Goal: Task Accomplishment & Management: Complete application form

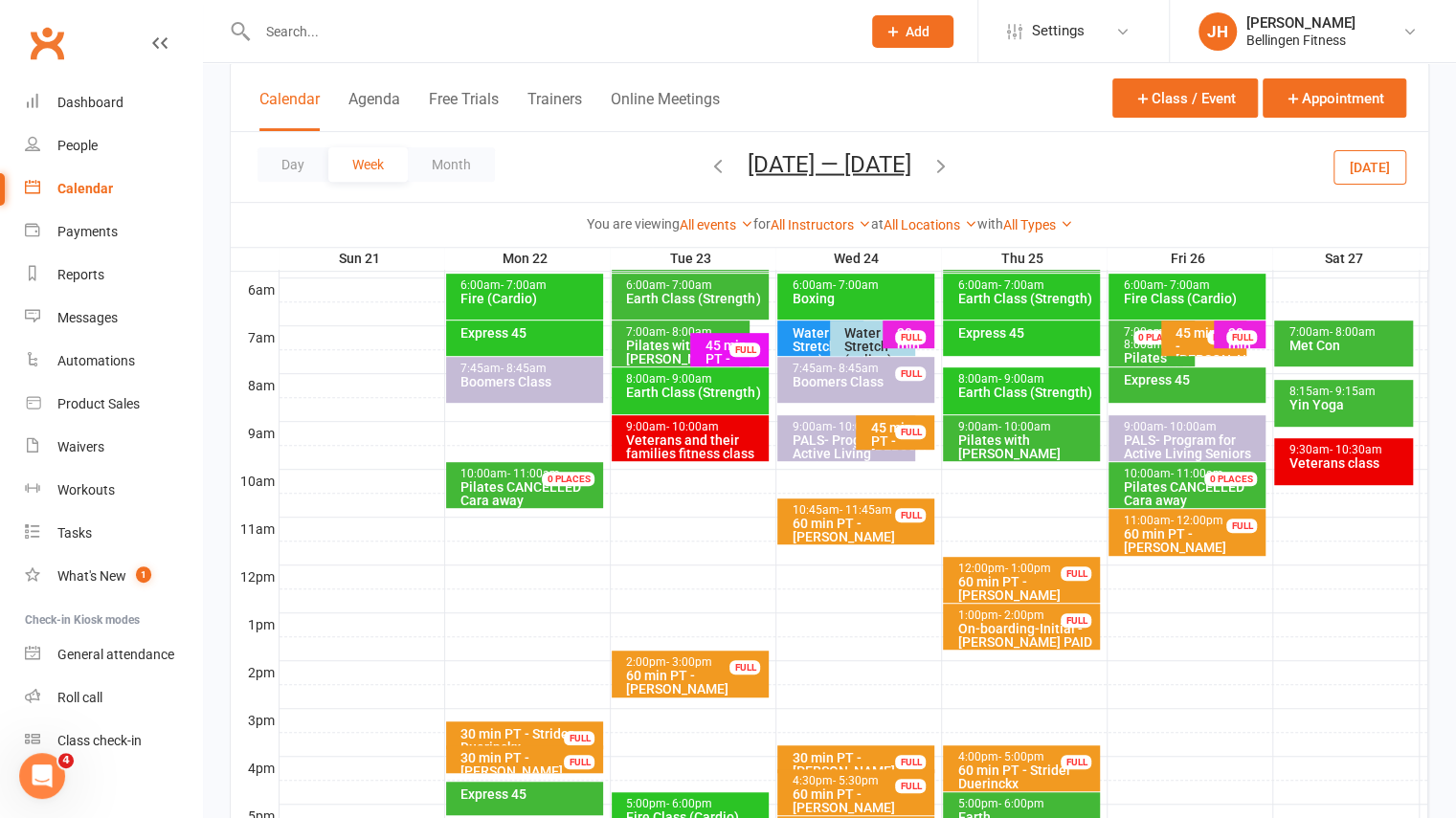
scroll to position [394, 0]
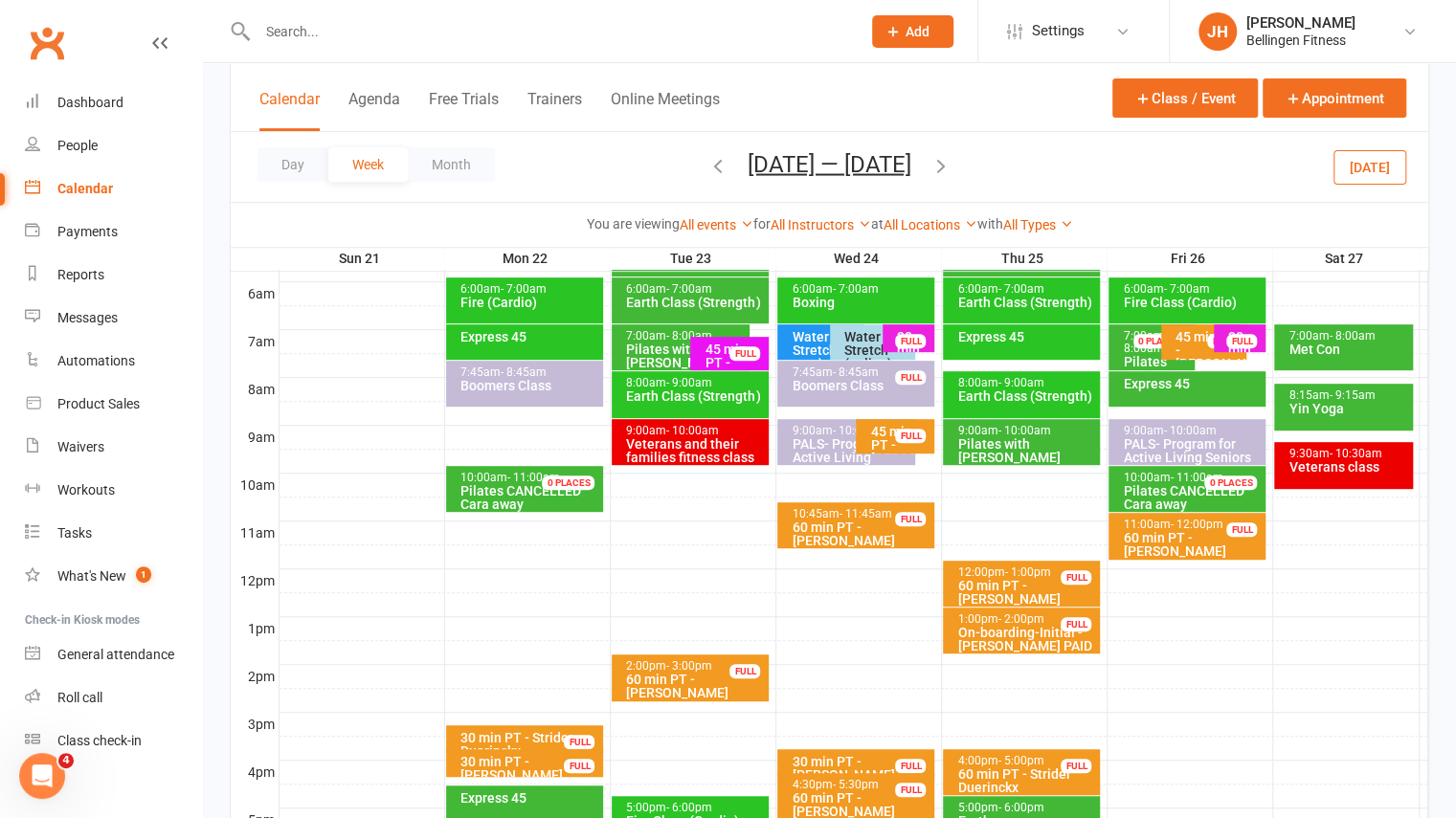
click at [707, 162] on icon "button" at bounding box center [717, 165] width 21 height 21
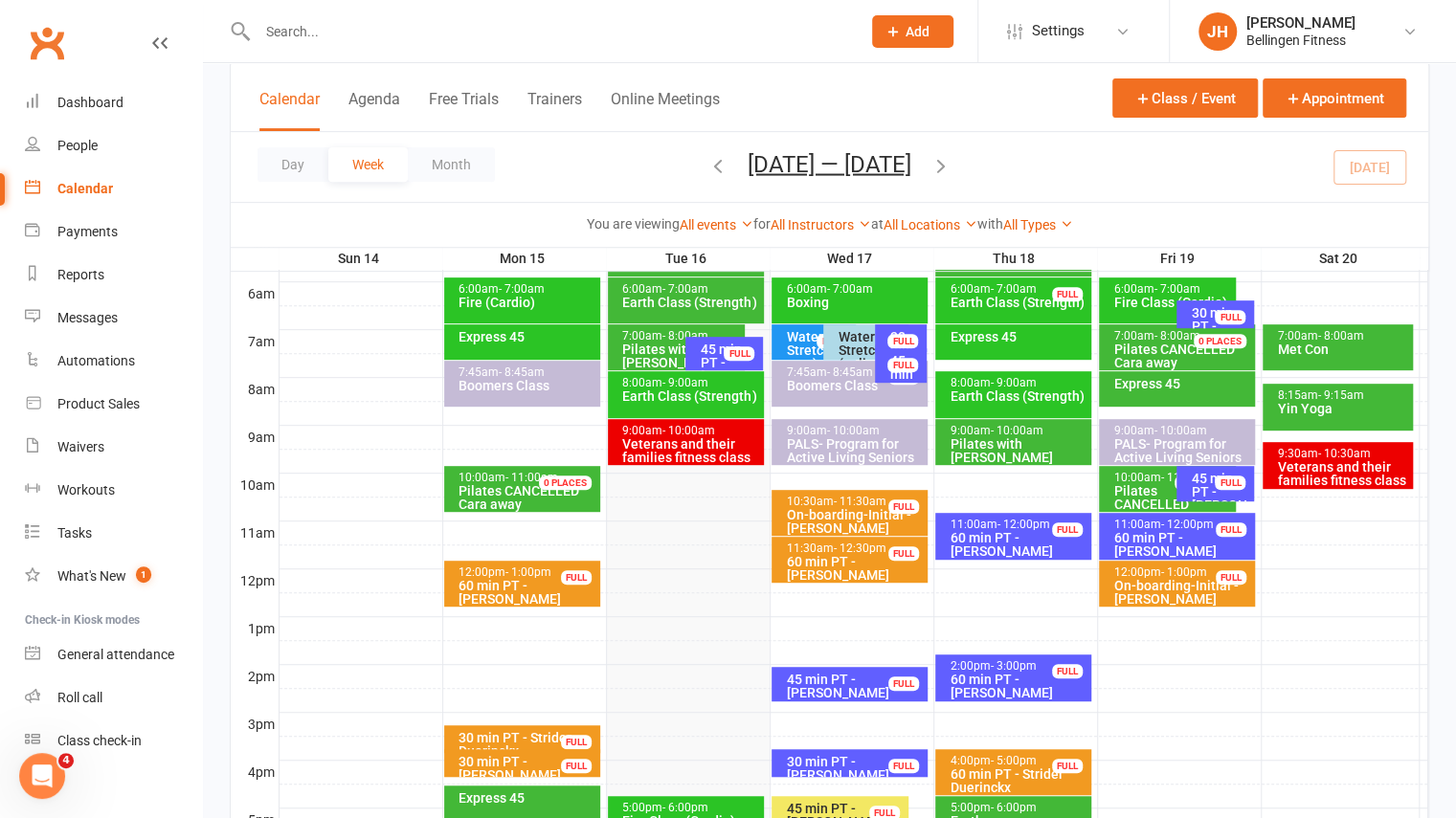
click at [949, 163] on icon "button" at bounding box center [941, 165] width 21 height 21
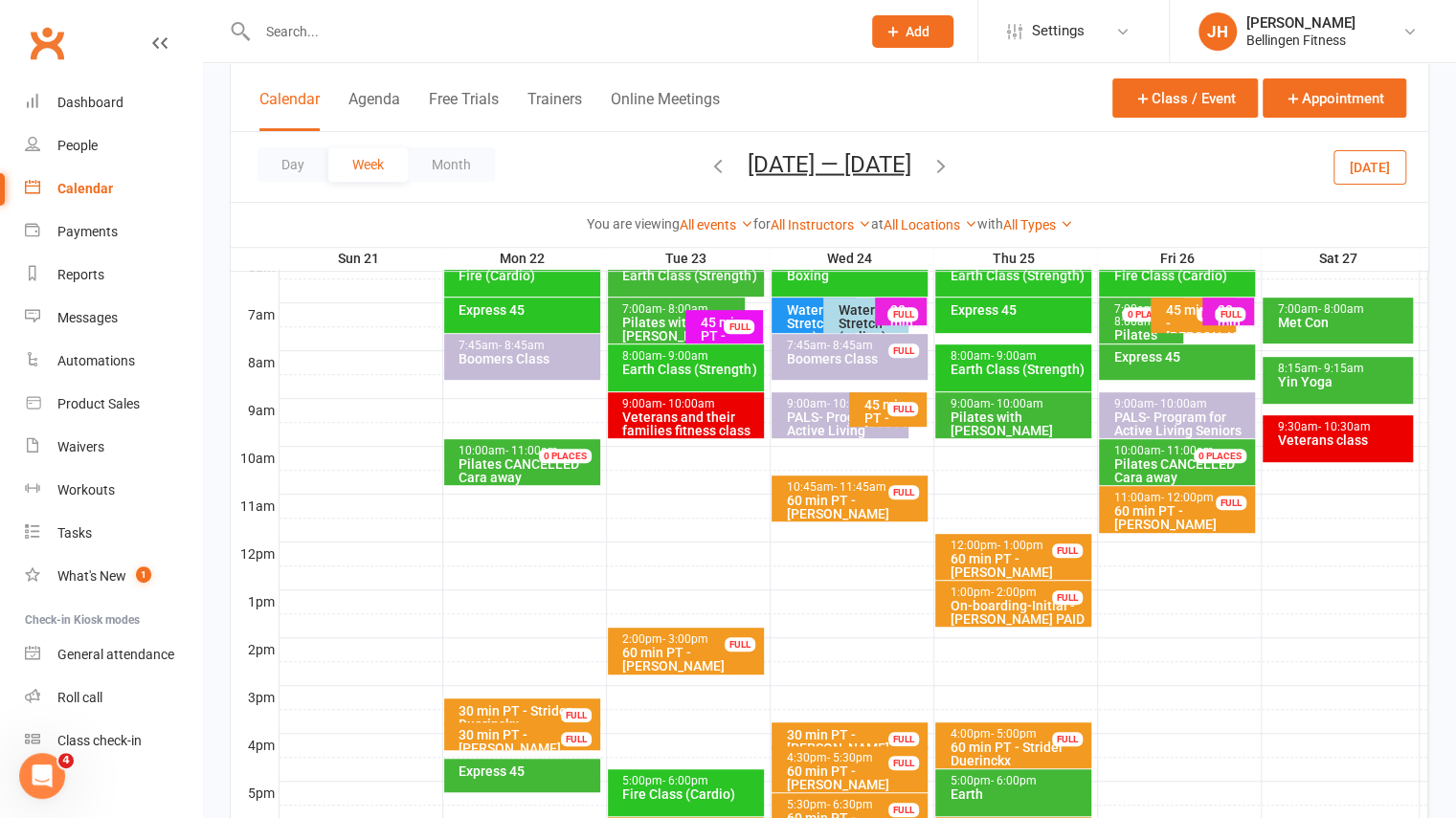
scroll to position [421, 0]
click at [646, 616] on div at bounding box center [853, 626] width 1148 height 23
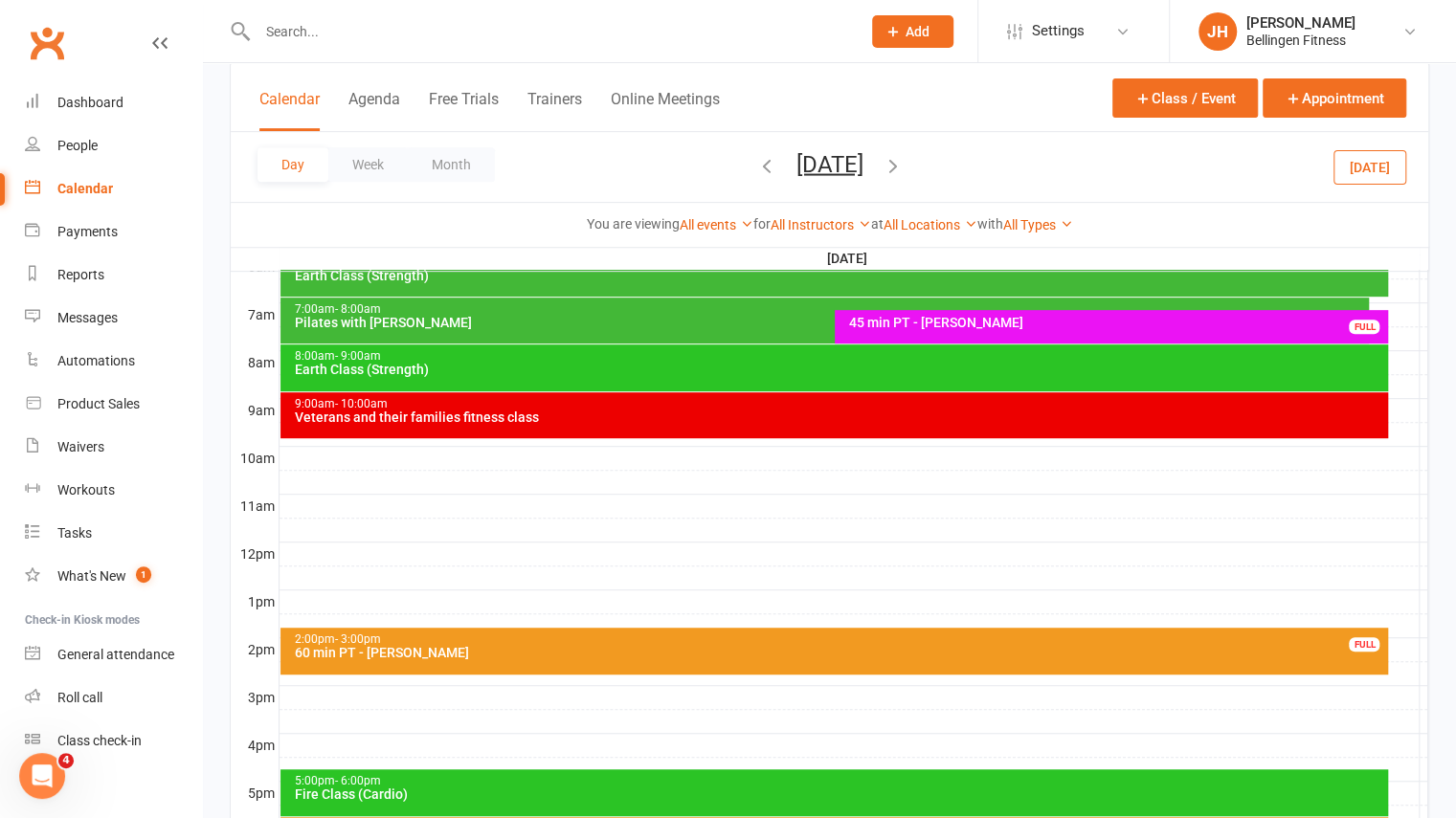
click at [628, 616] on div at bounding box center [853, 626] width 1148 height 23
click at [655, 576] on button "Add Appointment" at bounding box center [639, 573] width 111 height 23
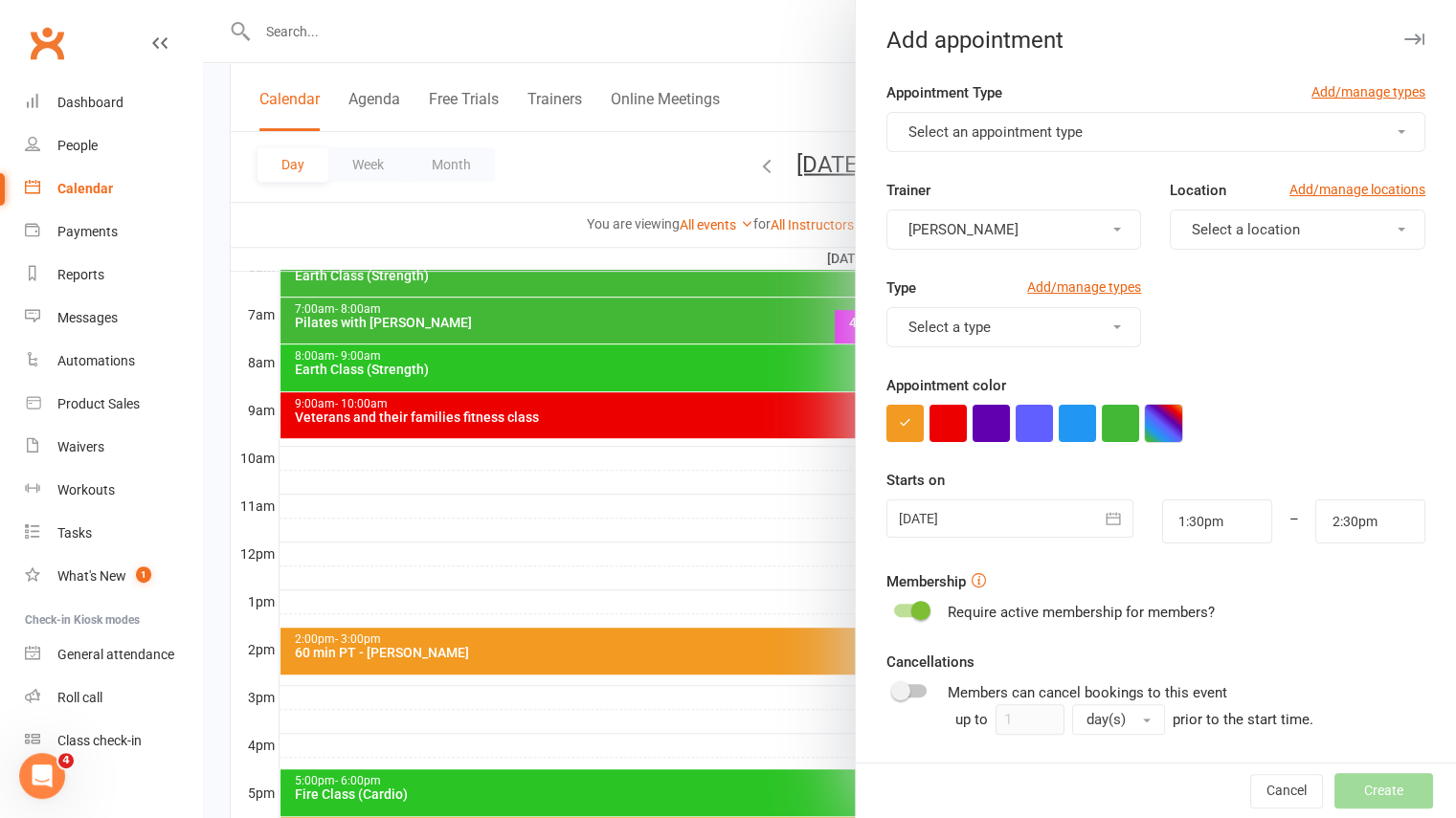
click at [1160, 426] on button "button" at bounding box center [1162, 423] width 37 height 37
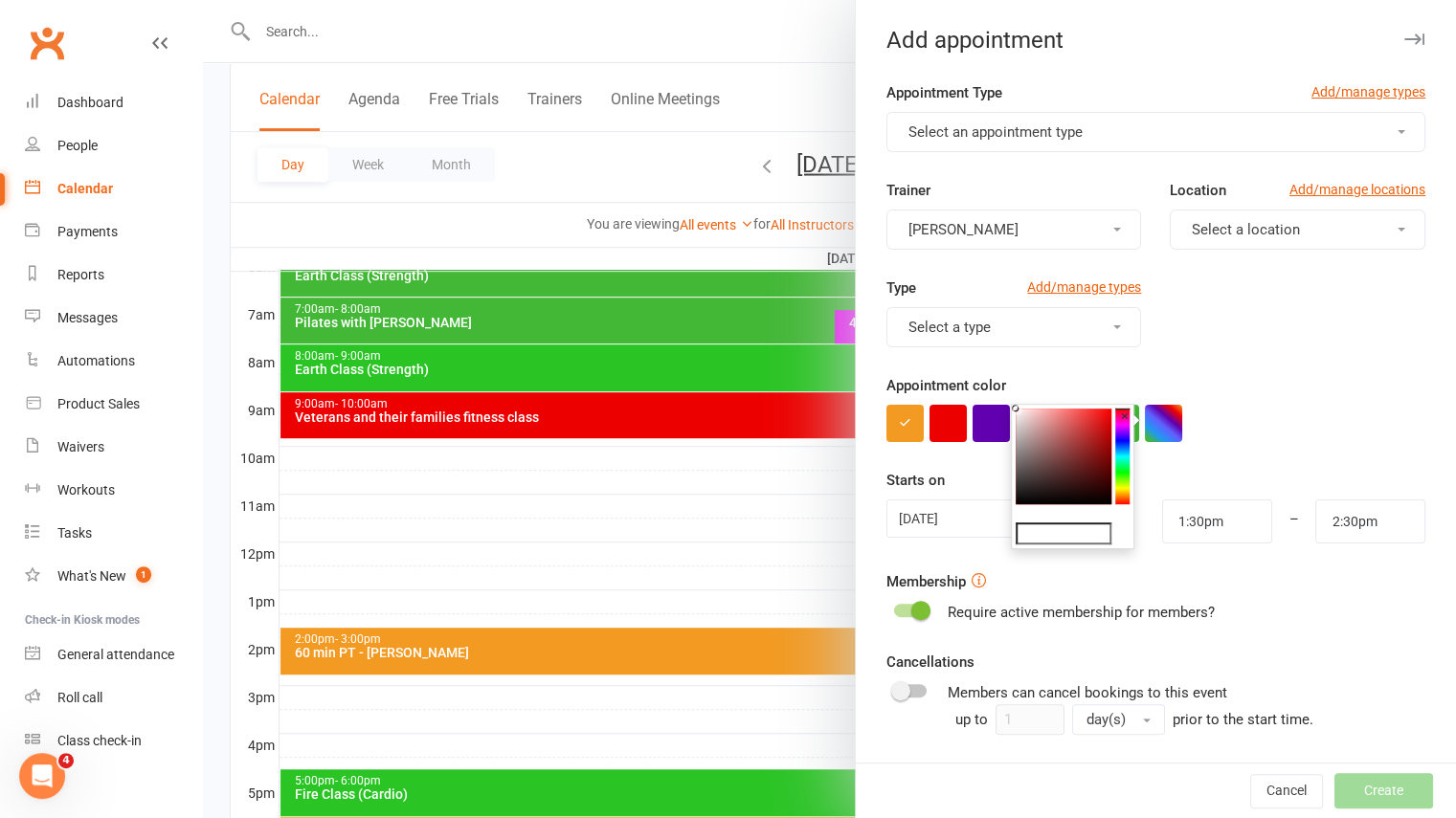
click at [1121, 431] on div "×" at bounding box center [1072, 477] width 124 height 147
click at [1121, 423] on button "×" at bounding box center [1124, 416] width 19 height 25
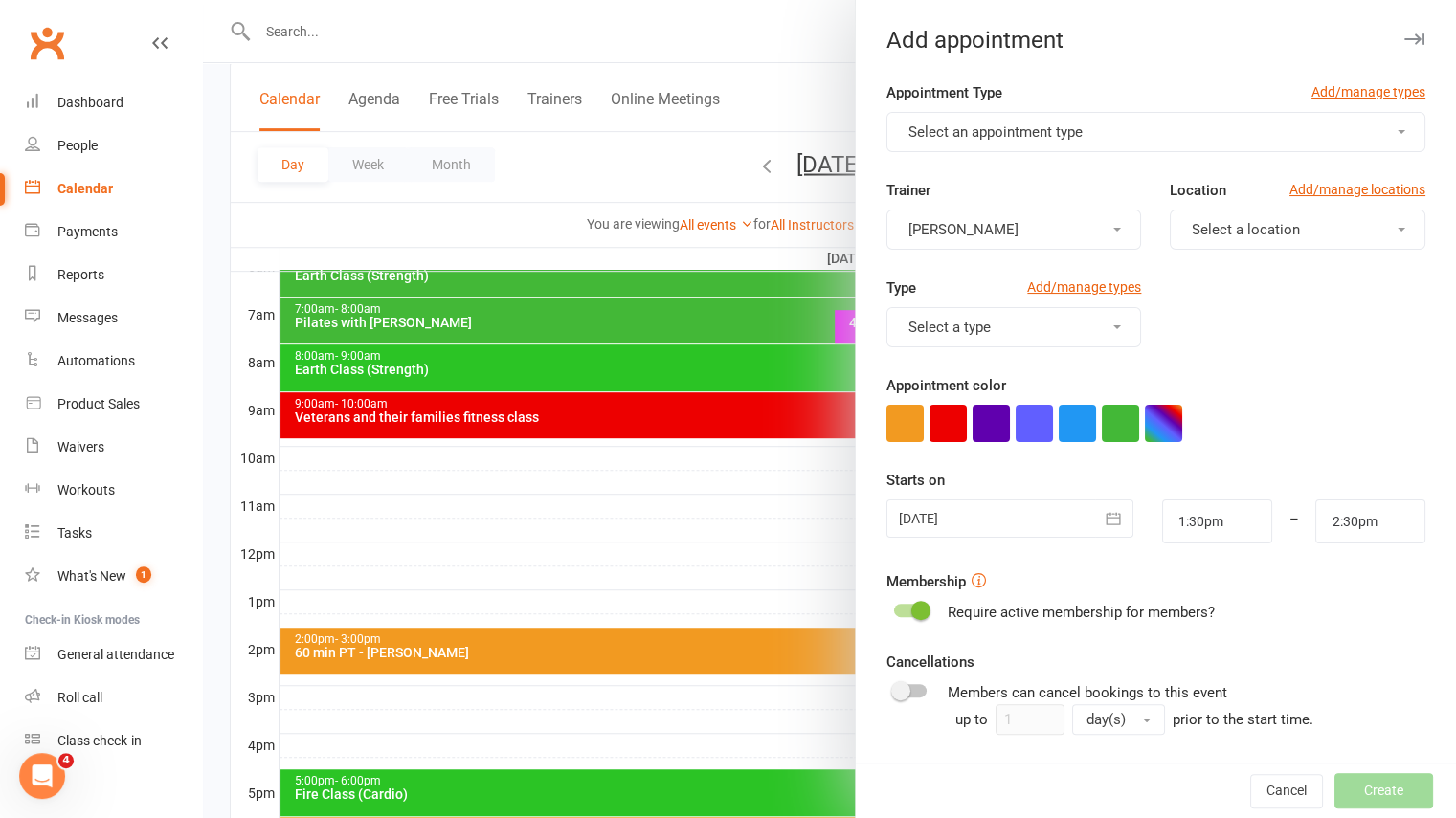
click at [1121, 423] on button "button" at bounding box center [1120, 423] width 37 height 37
click at [1145, 423] on button "button" at bounding box center [1162, 423] width 37 height 37
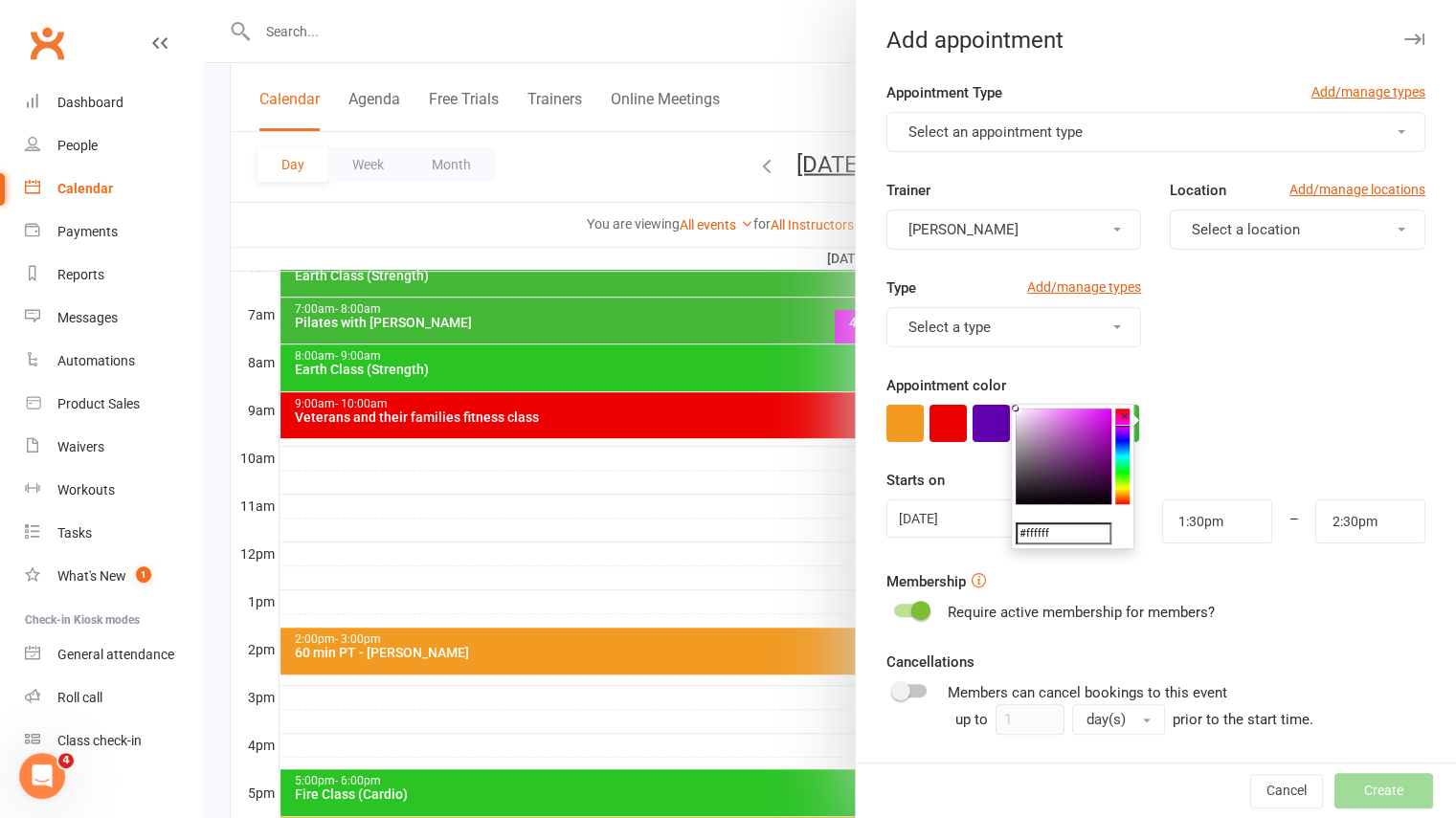
drag, startPoint x: 1121, startPoint y: 465, endPoint x: 1121, endPoint y: 426, distance: 39.0
click at [1121, 426] on div "#ffffff ×" at bounding box center [1072, 477] width 124 height 147
drag, startPoint x: 1122, startPoint y: 435, endPoint x: 1124, endPoint y: 423, distance: 12.2
click at [1124, 423] on div "#ffffff ×" at bounding box center [1072, 477] width 124 height 147
click at [1096, 414] on colorpicker-saturation at bounding box center [1064, 456] width 96 height 96
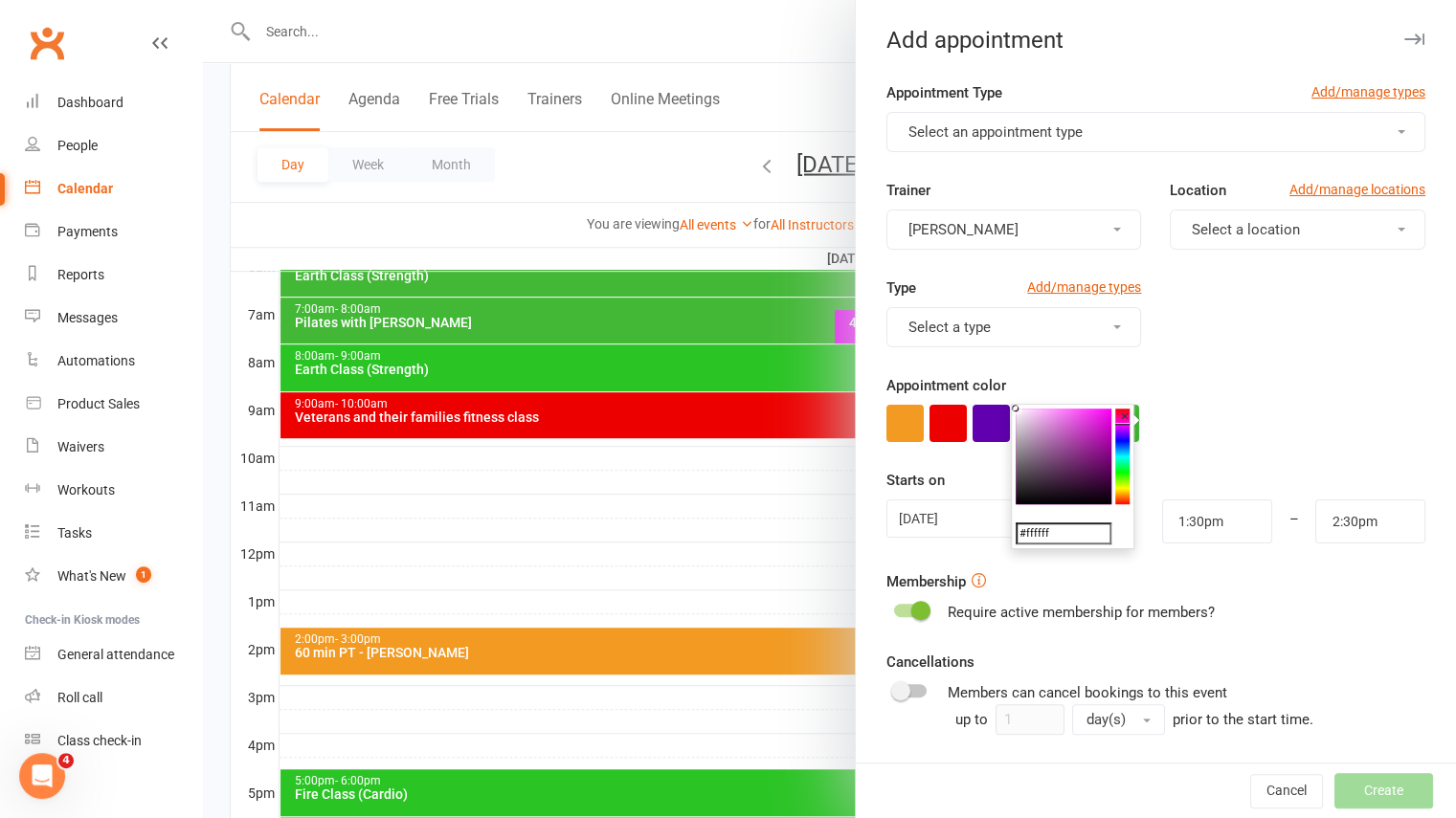
type input "#ec26e8"
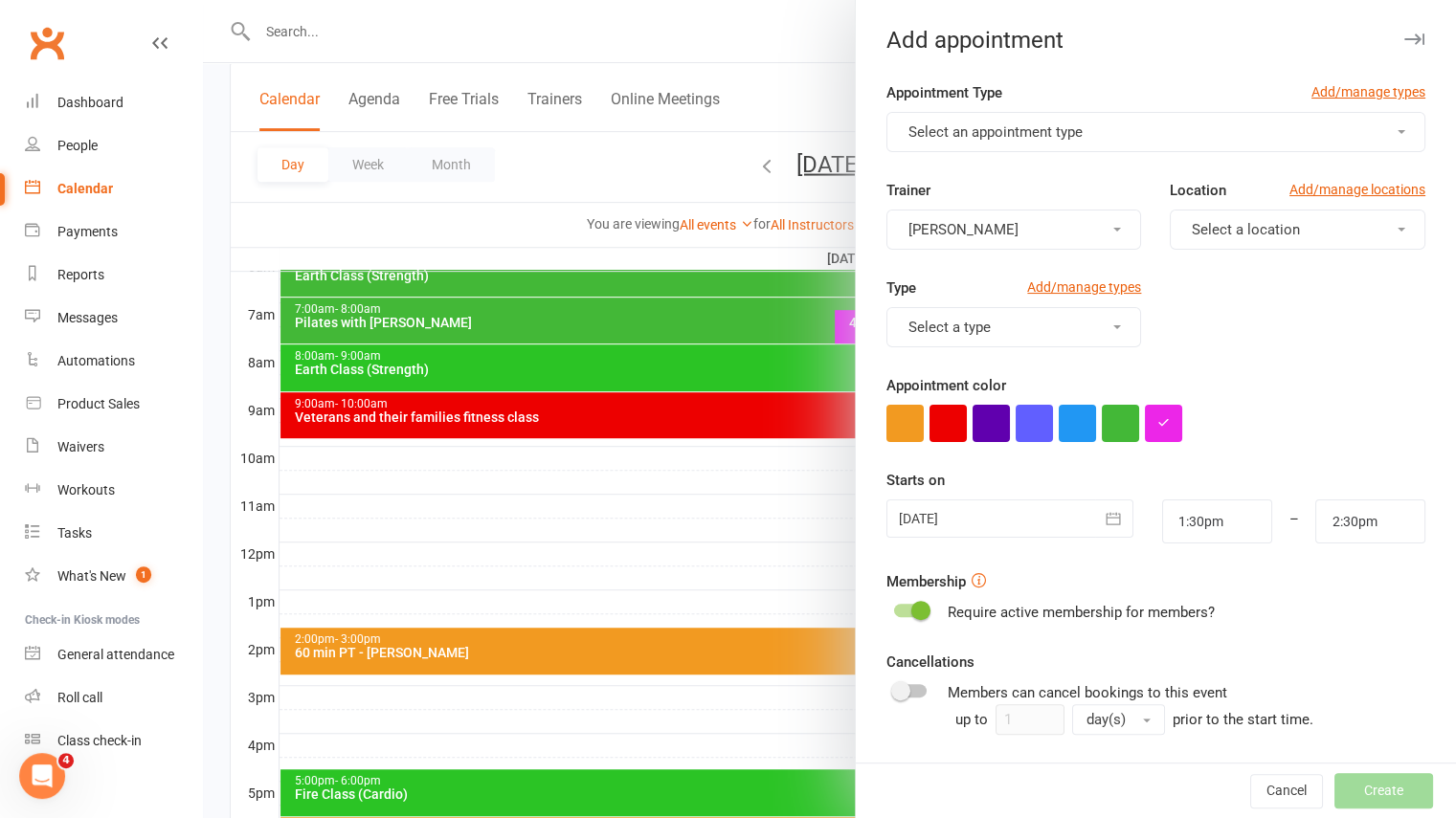
click at [1008, 135] on span "Select an appointment type" at bounding box center [996, 132] width 175 height 17
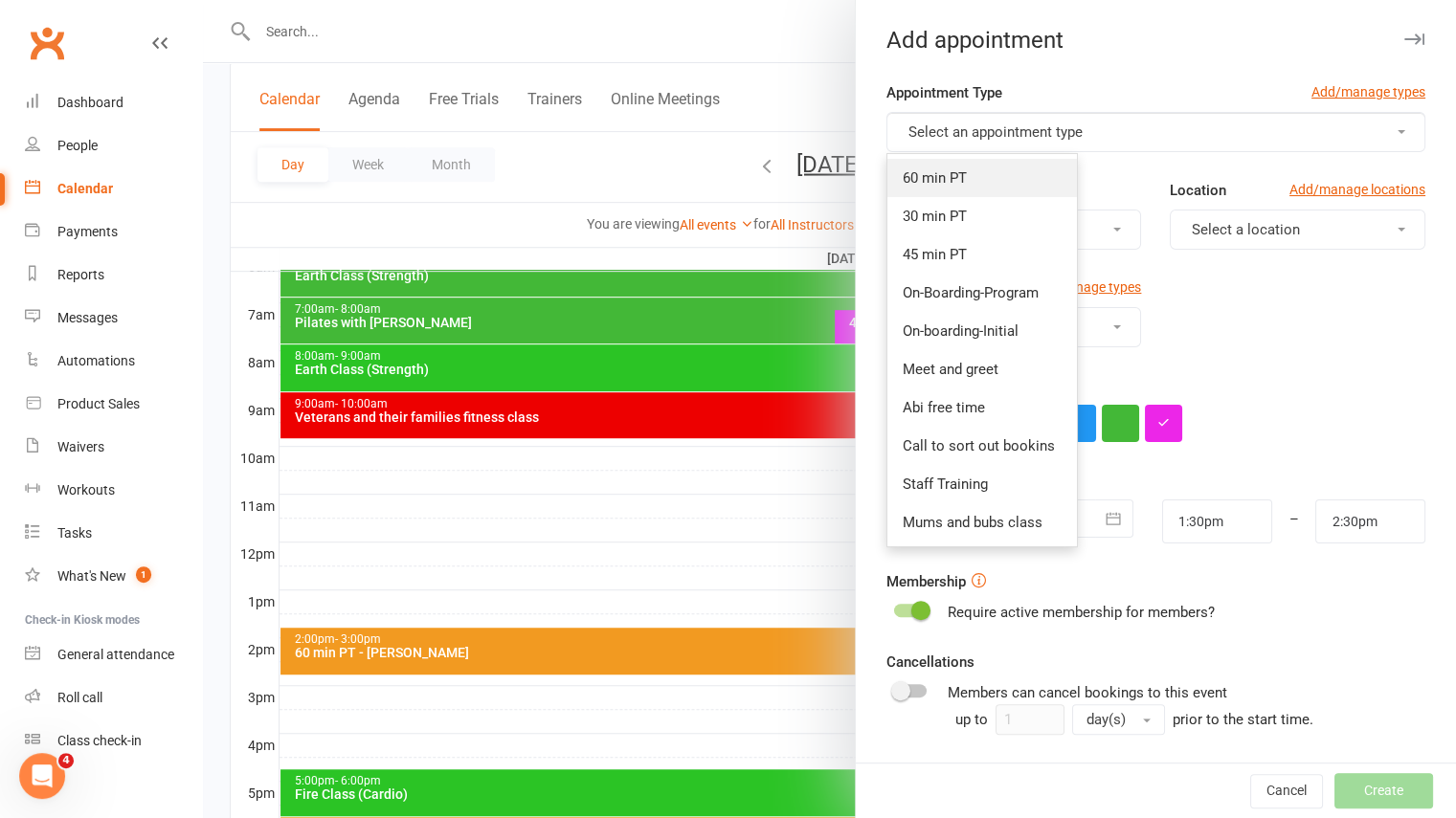
click at [958, 183] on span "60 min PT" at bounding box center [934, 178] width 64 height 17
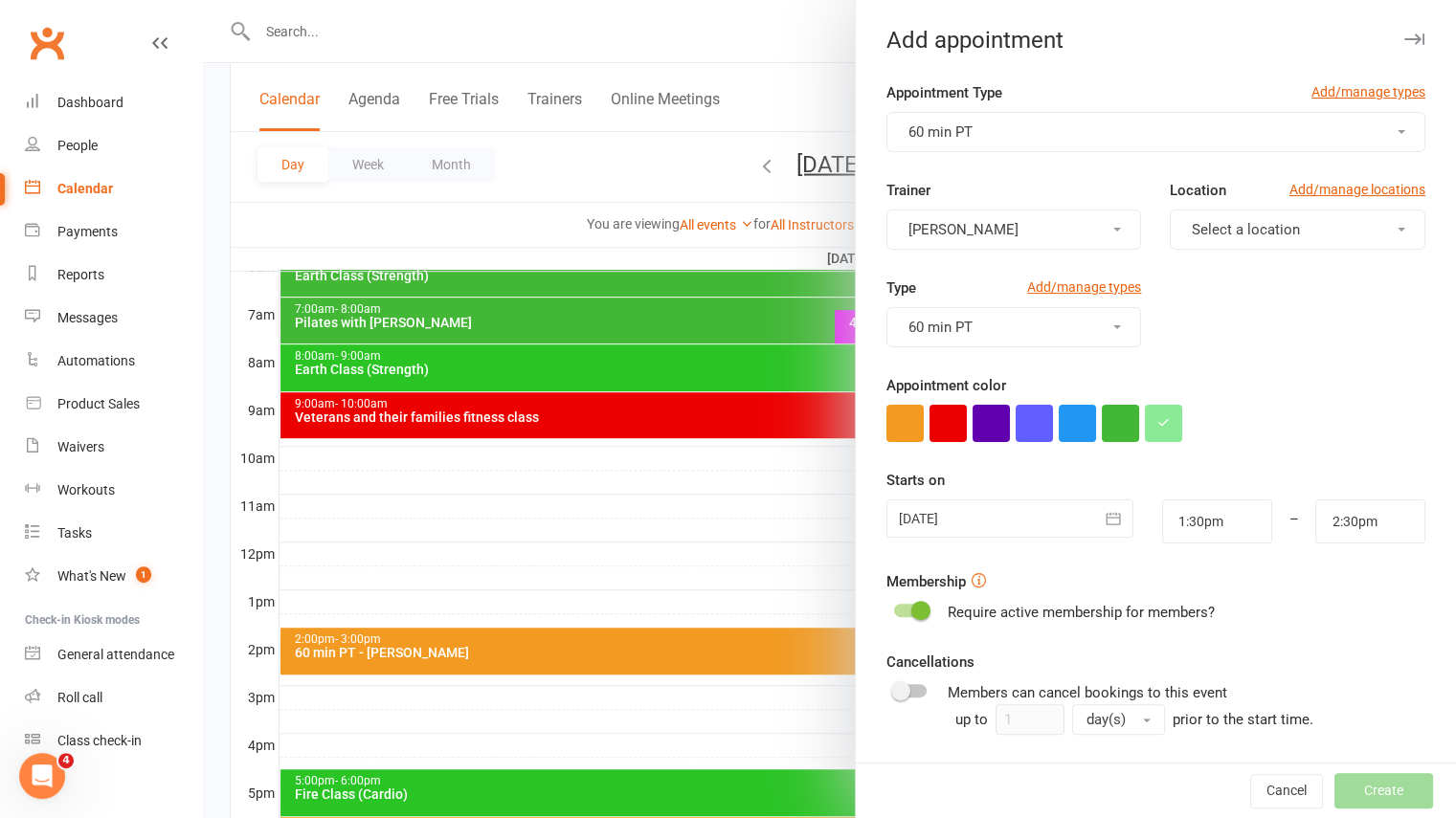
click at [1069, 227] on button "[PERSON_NAME]" at bounding box center [1014, 230] width 255 height 40
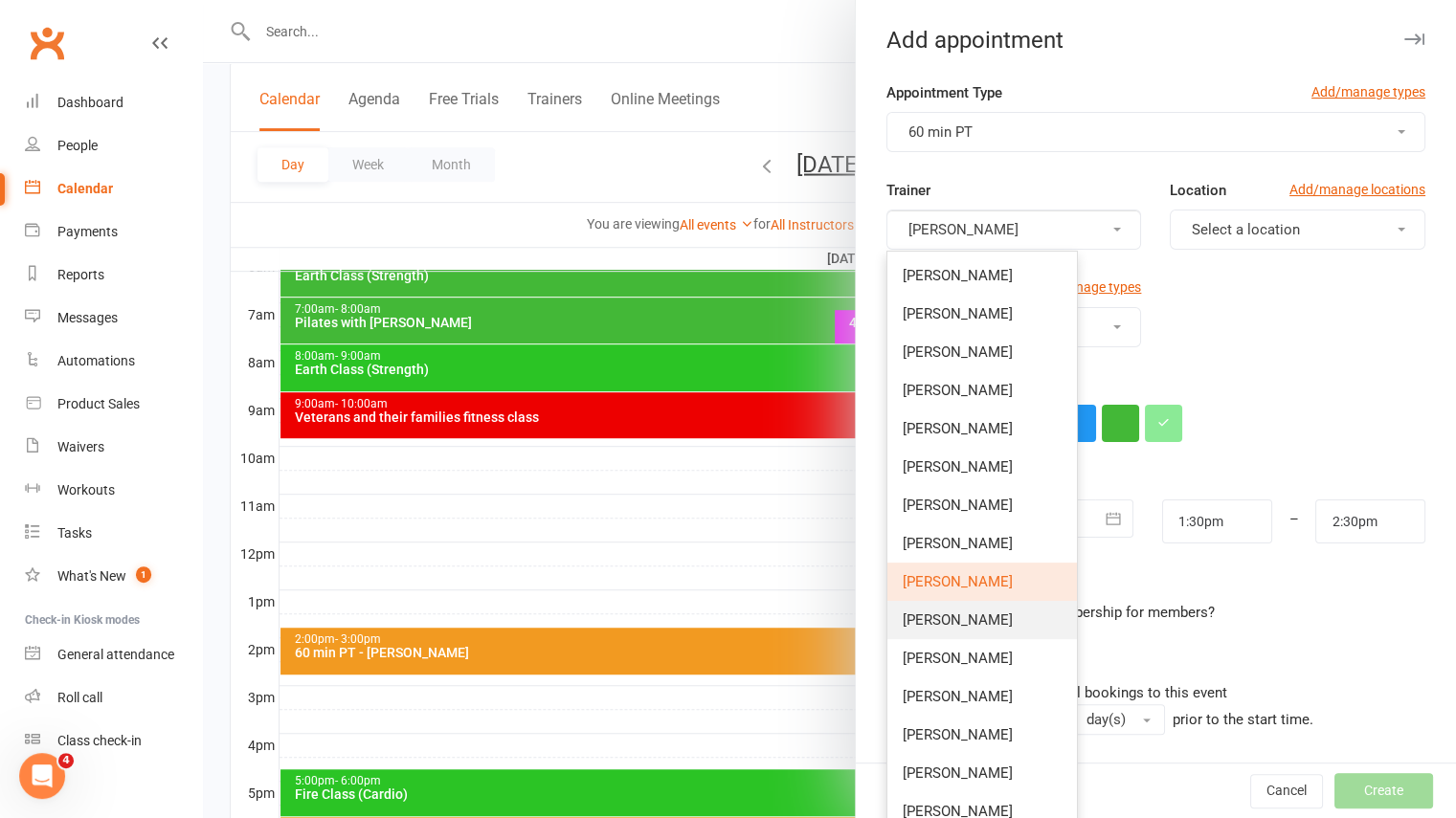
click at [960, 621] on span "[PERSON_NAME]" at bounding box center [957, 620] width 110 height 17
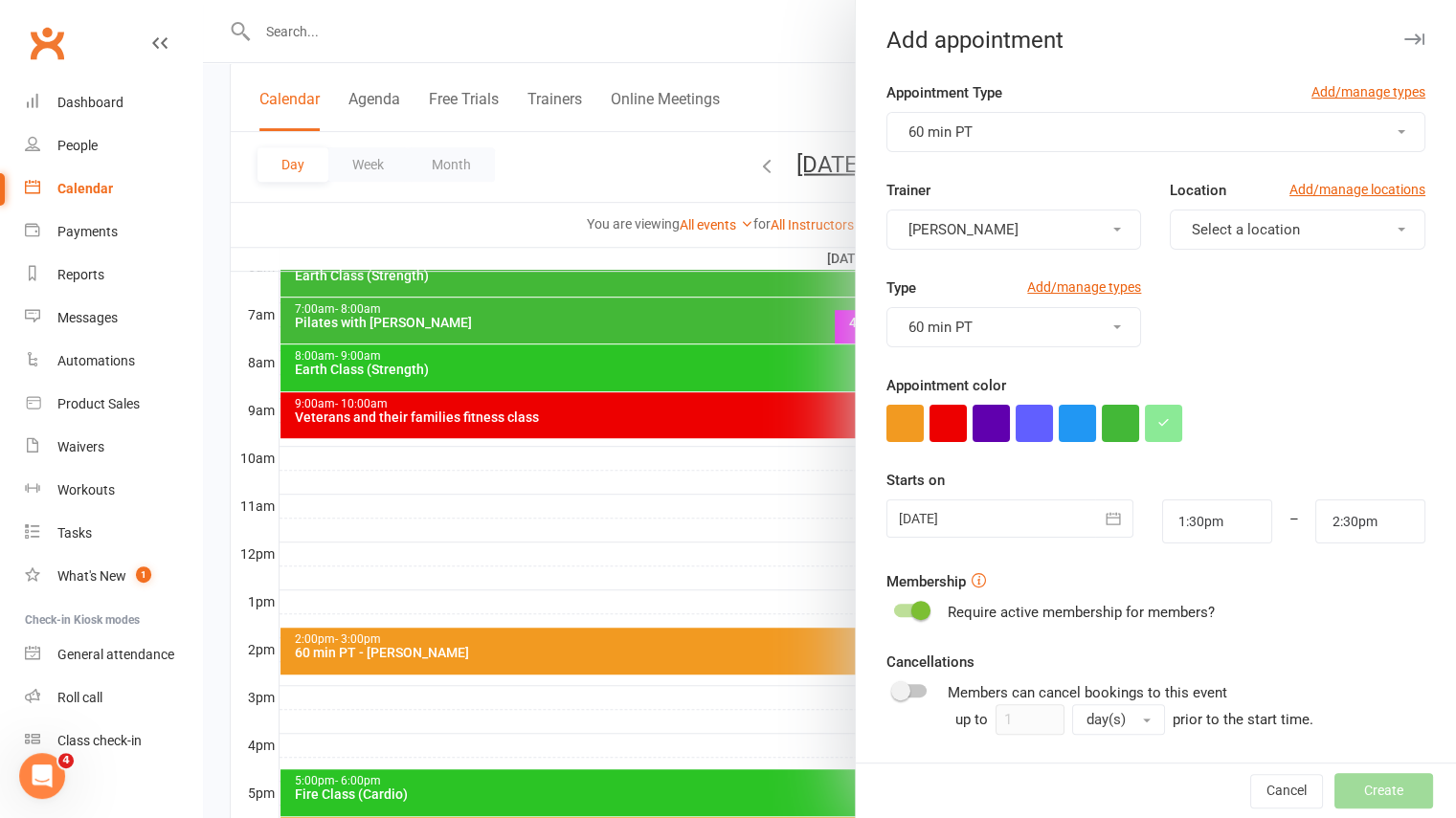
click at [1204, 235] on span "Select a location" at bounding box center [1245, 230] width 108 height 17
click at [1200, 305] on span "Raleigh Gym" at bounding box center [1225, 314] width 80 height 17
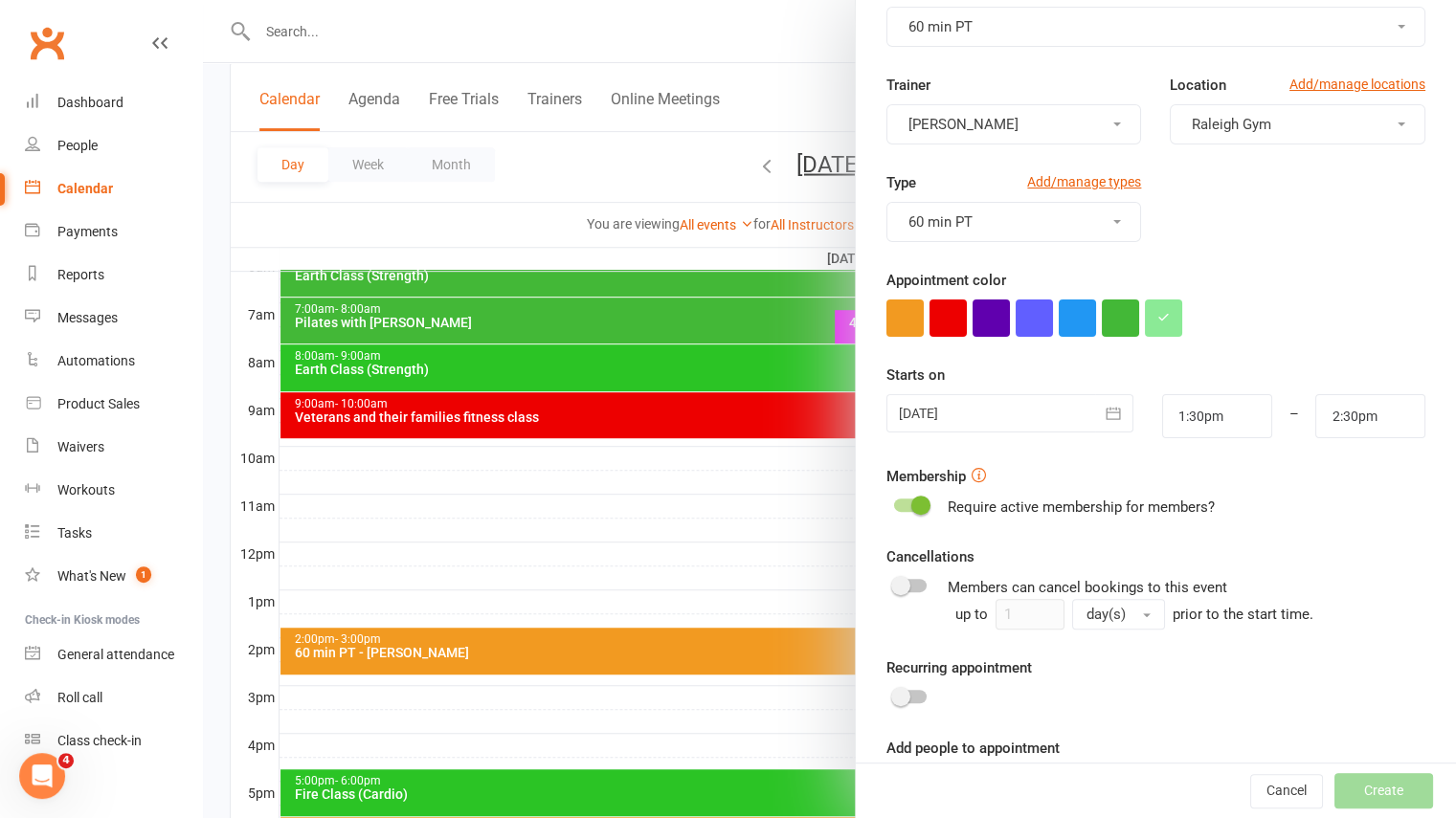
scroll to position [174, 0]
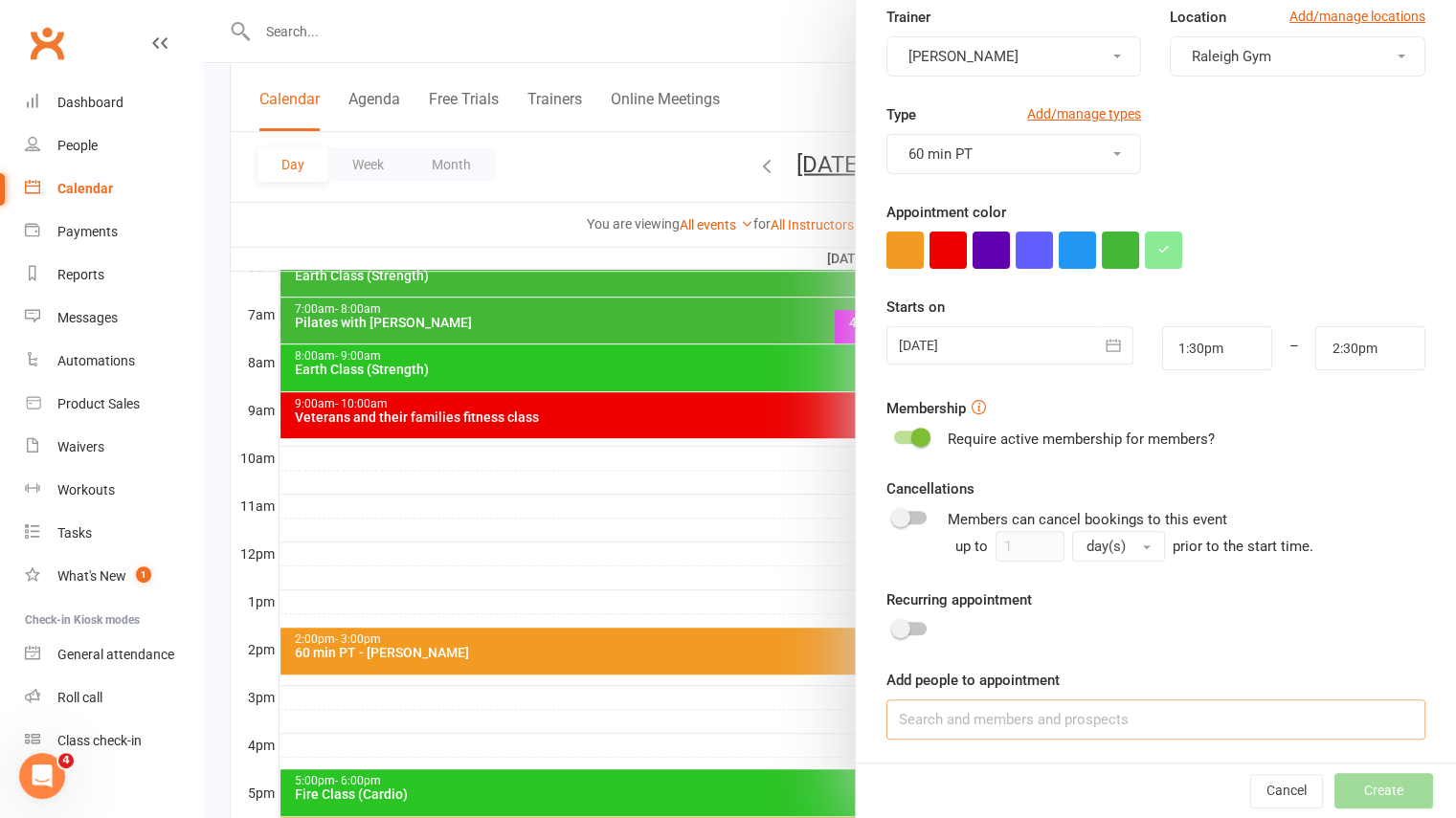
click at [993, 733] on input at bounding box center [1156, 719] width 539 height 40
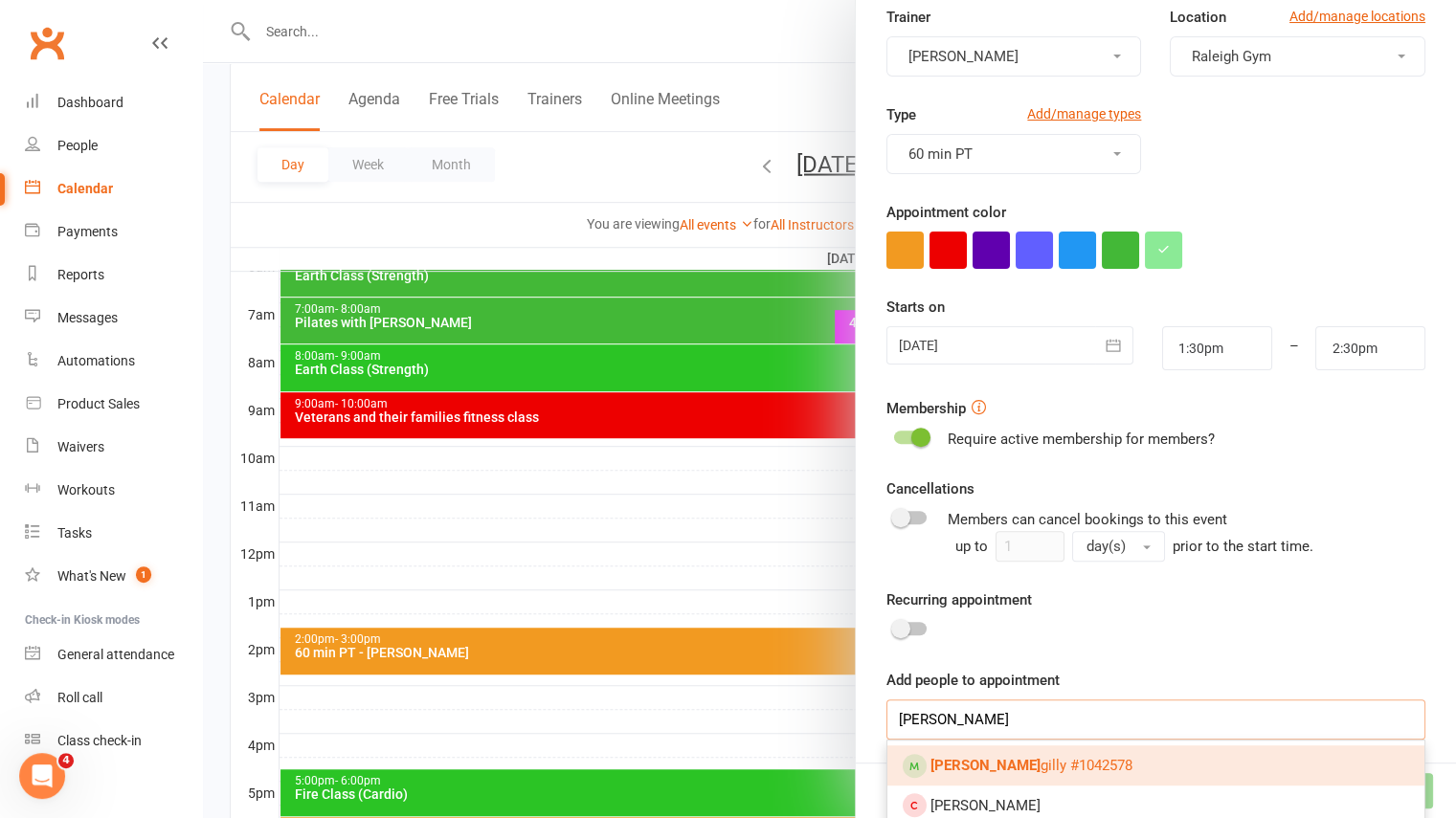
type input "[PERSON_NAME]"
click at [987, 765] on span "[PERSON_NAME] #1042578" at bounding box center [1031, 765] width 202 height 17
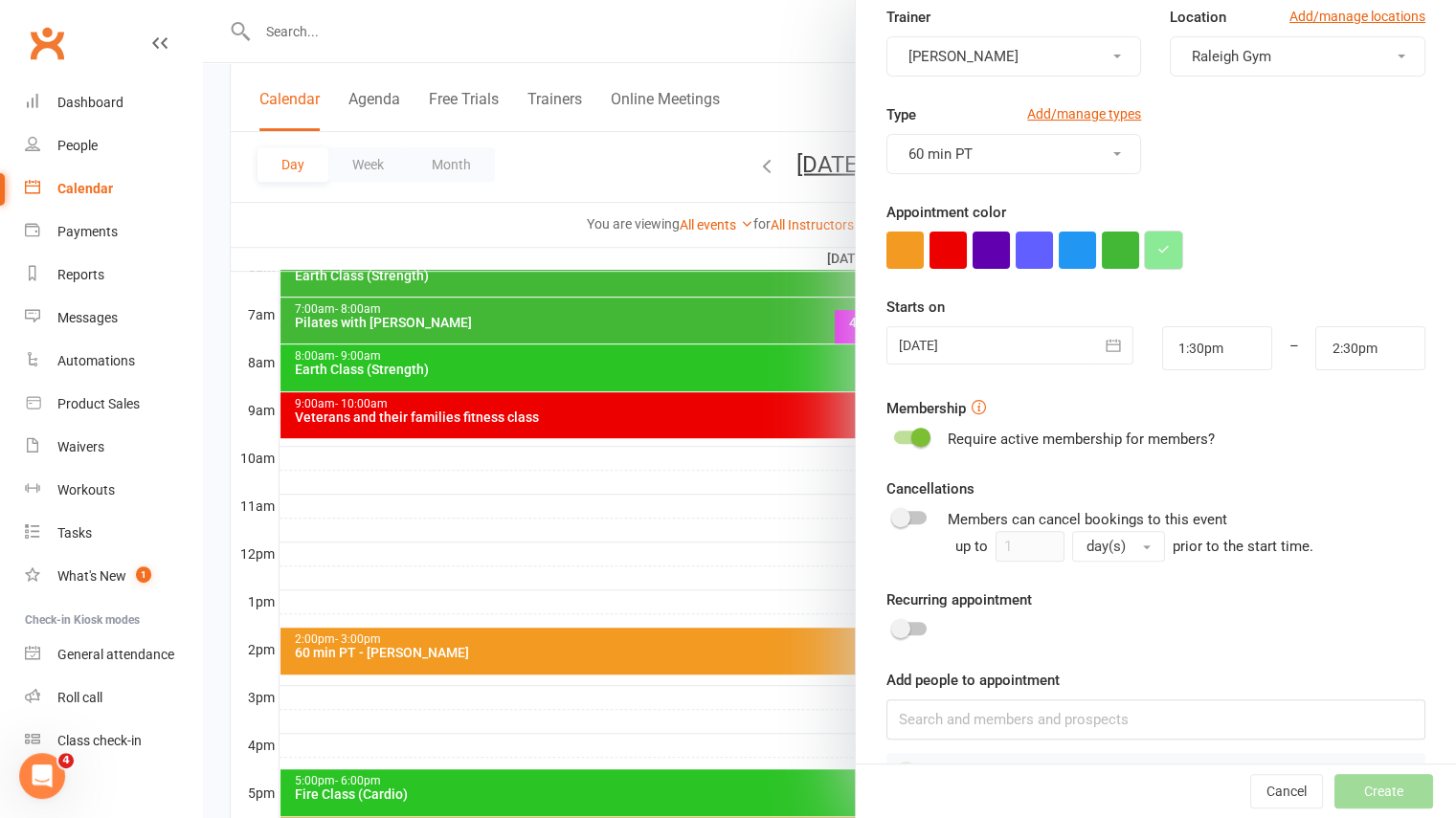
click at [1157, 249] on icon "button" at bounding box center [1162, 248] width 12 height 12
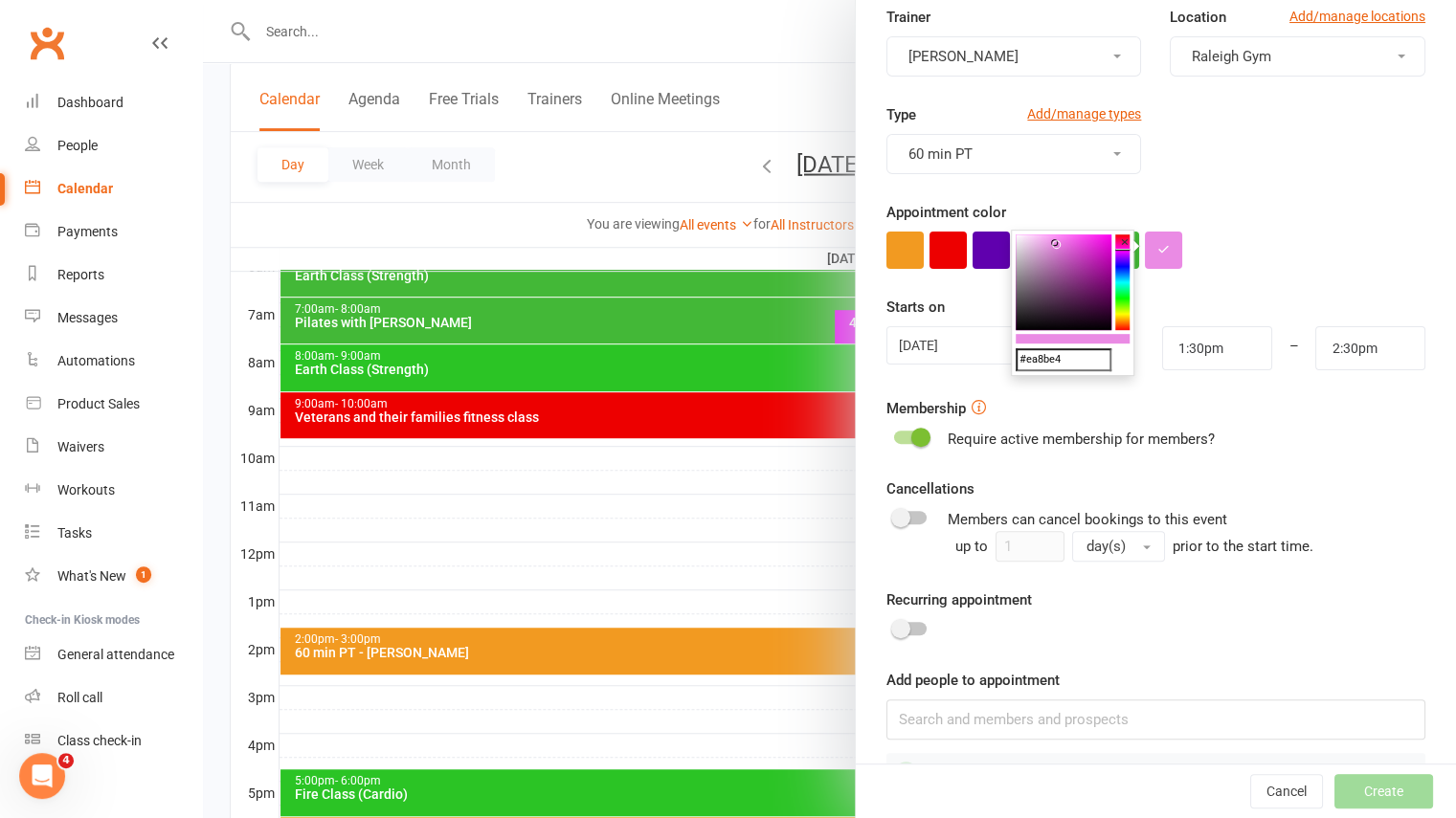
drag, startPoint x: 1117, startPoint y: 276, endPoint x: 1123, endPoint y: 247, distance: 29.6
click at [1123, 247] on div "#ea8be4 ×" at bounding box center [1072, 302] width 124 height 147
click at [1090, 240] on colorpicker-saturation at bounding box center [1064, 282] width 96 height 96
type input "#ee36e3"
click at [1244, 297] on div "Starts on [DATE] [DATE] Sun Mon Tue Wed Thu Fri Sat 36 31 01 02 03 04 05 06 37 …" at bounding box center [1156, 333] width 539 height 75
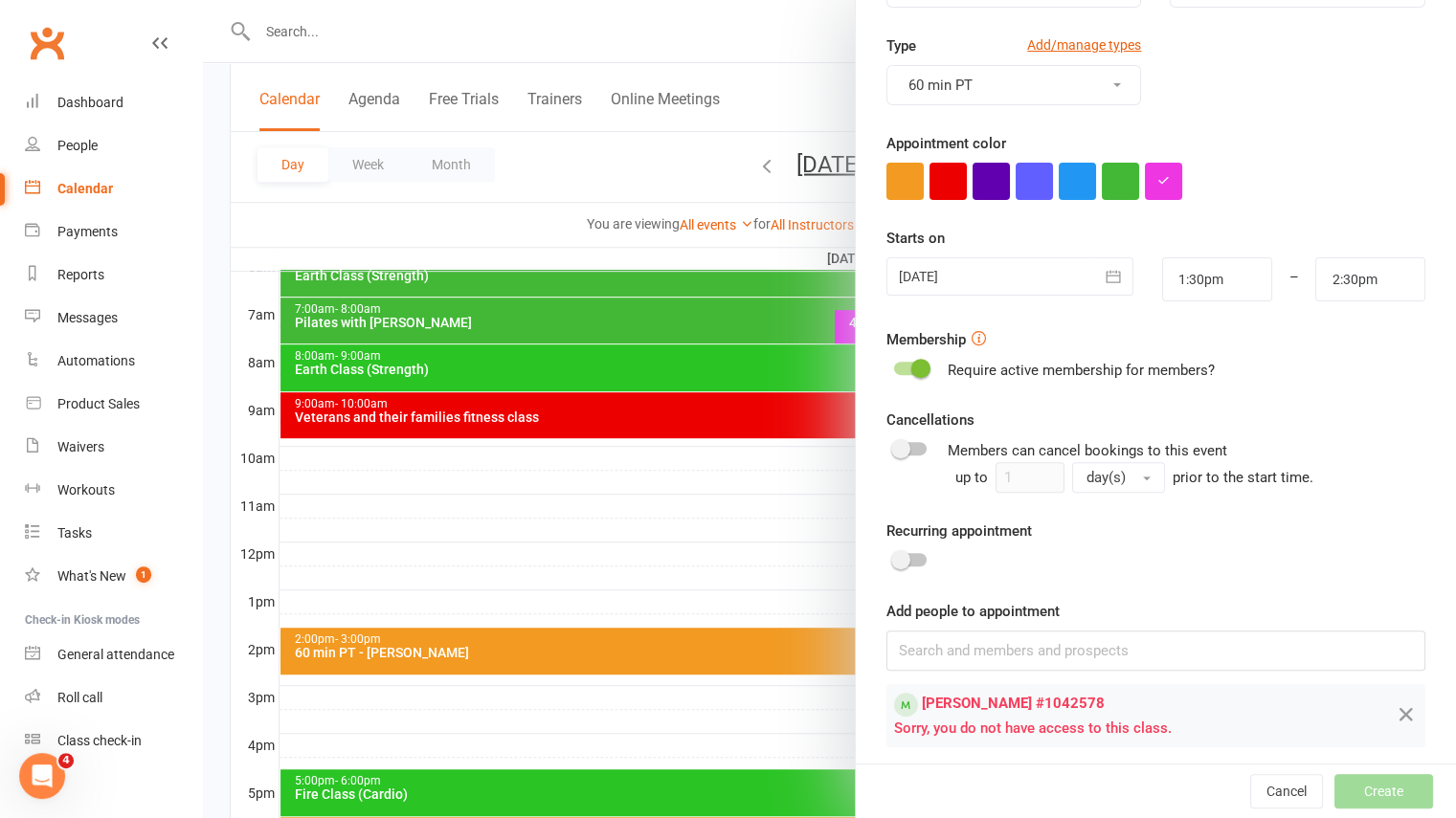
scroll to position [248, 0]
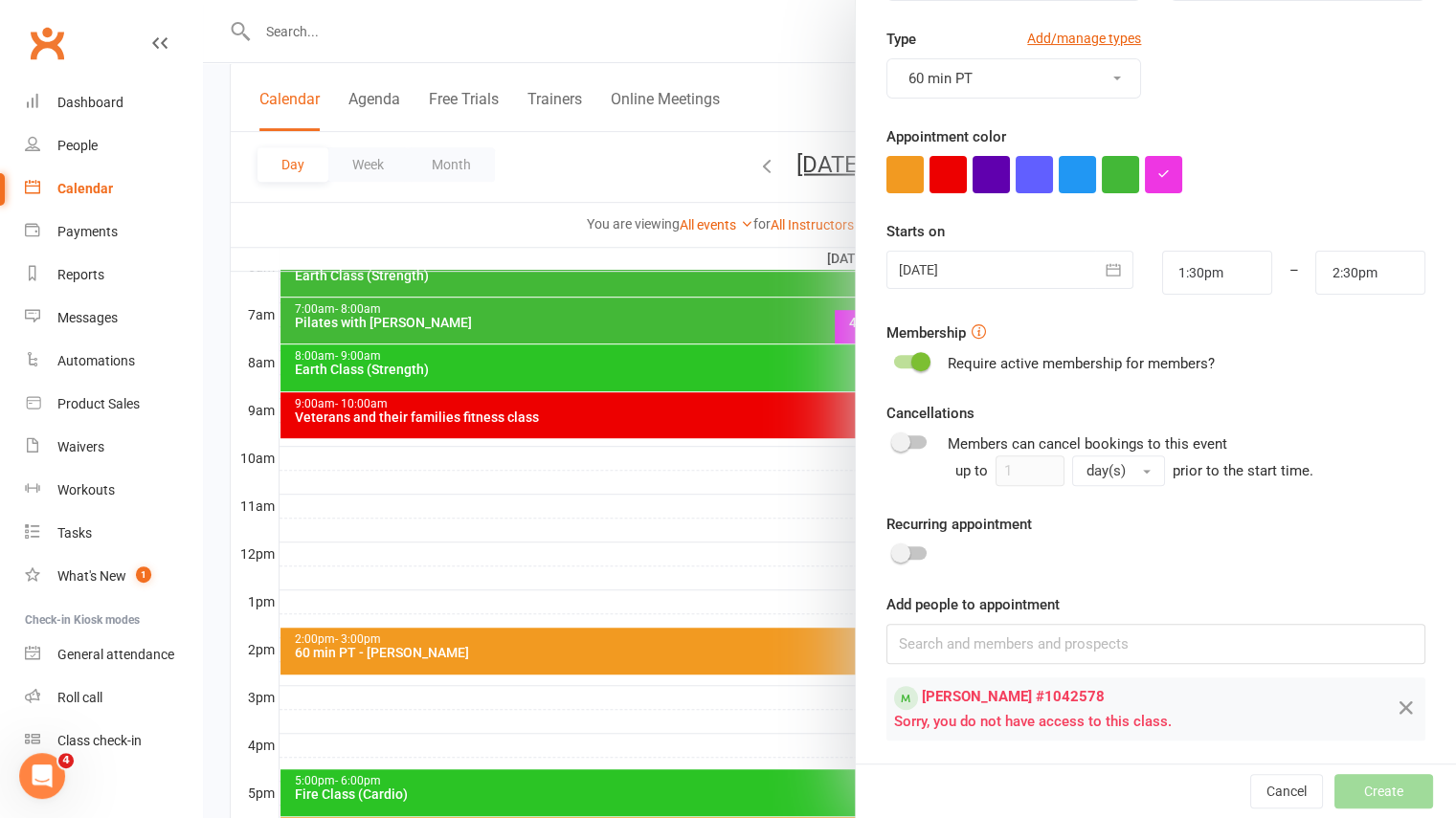
click at [913, 358] on span at bounding box center [921, 362] width 19 height 19
click at [894, 359] on input "checkbox" at bounding box center [894, 359] width 0 height 0
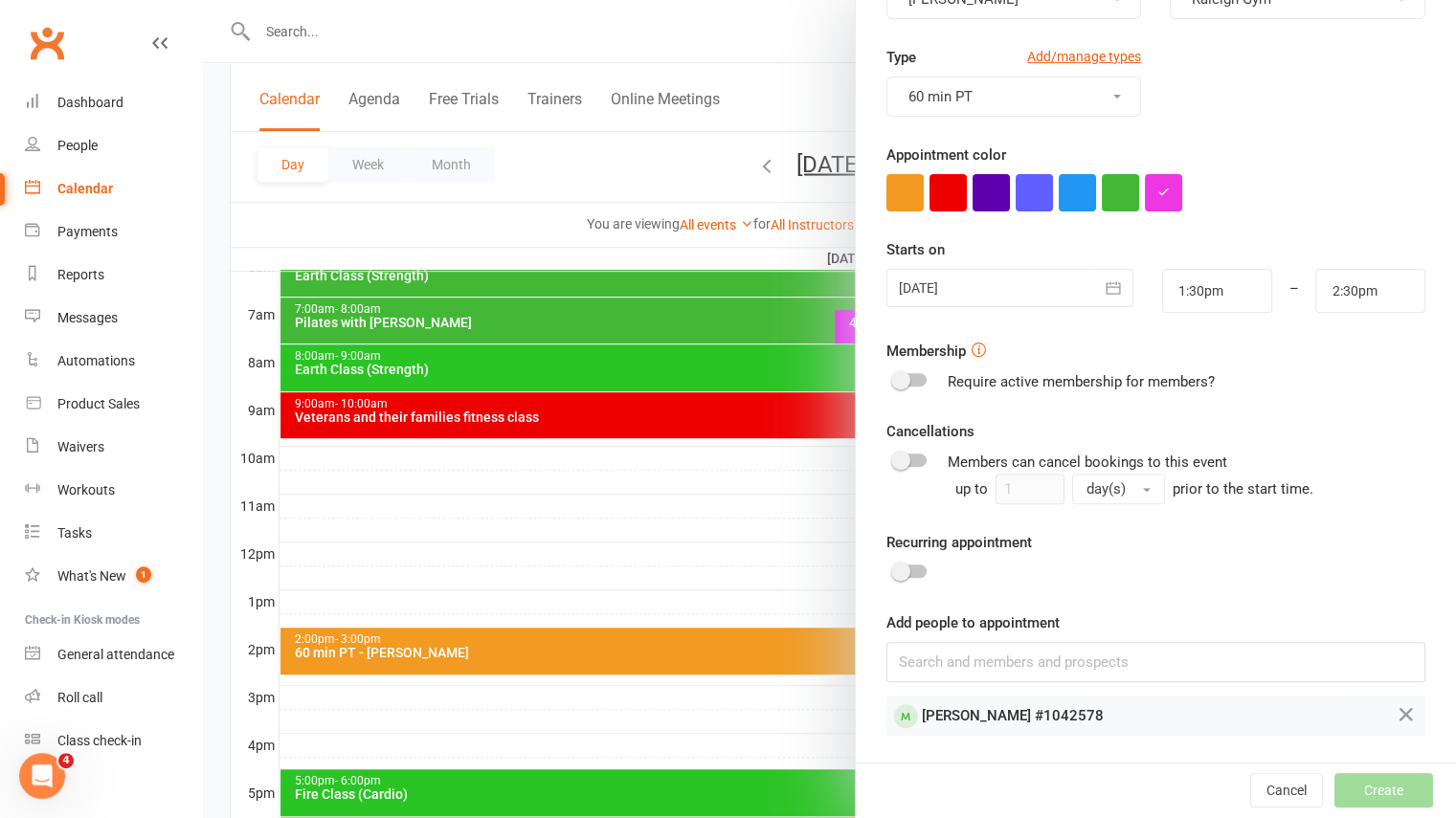
scroll to position [227, 0]
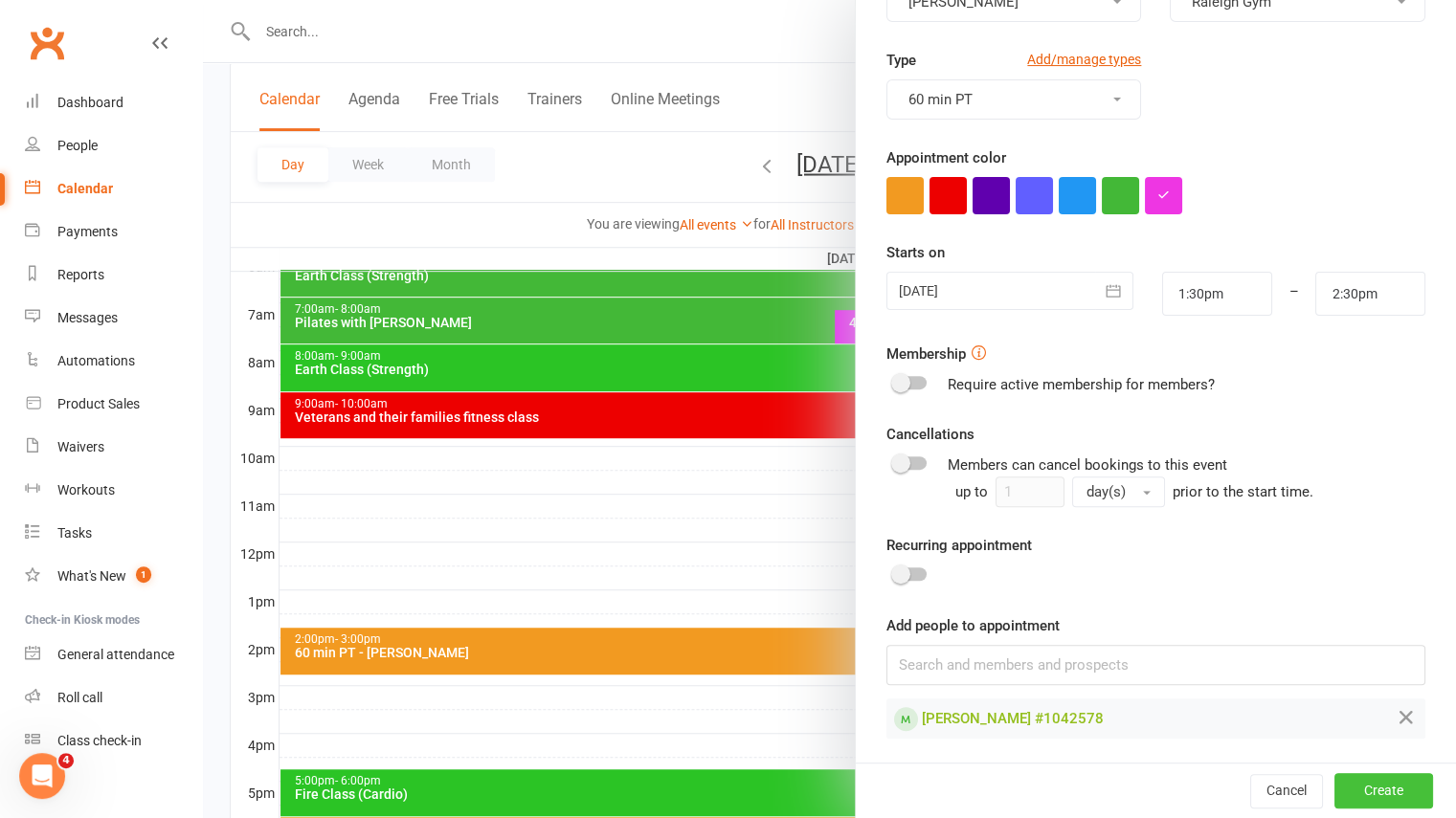
click at [1364, 783] on button "Create" at bounding box center [1383, 791] width 99 height 35
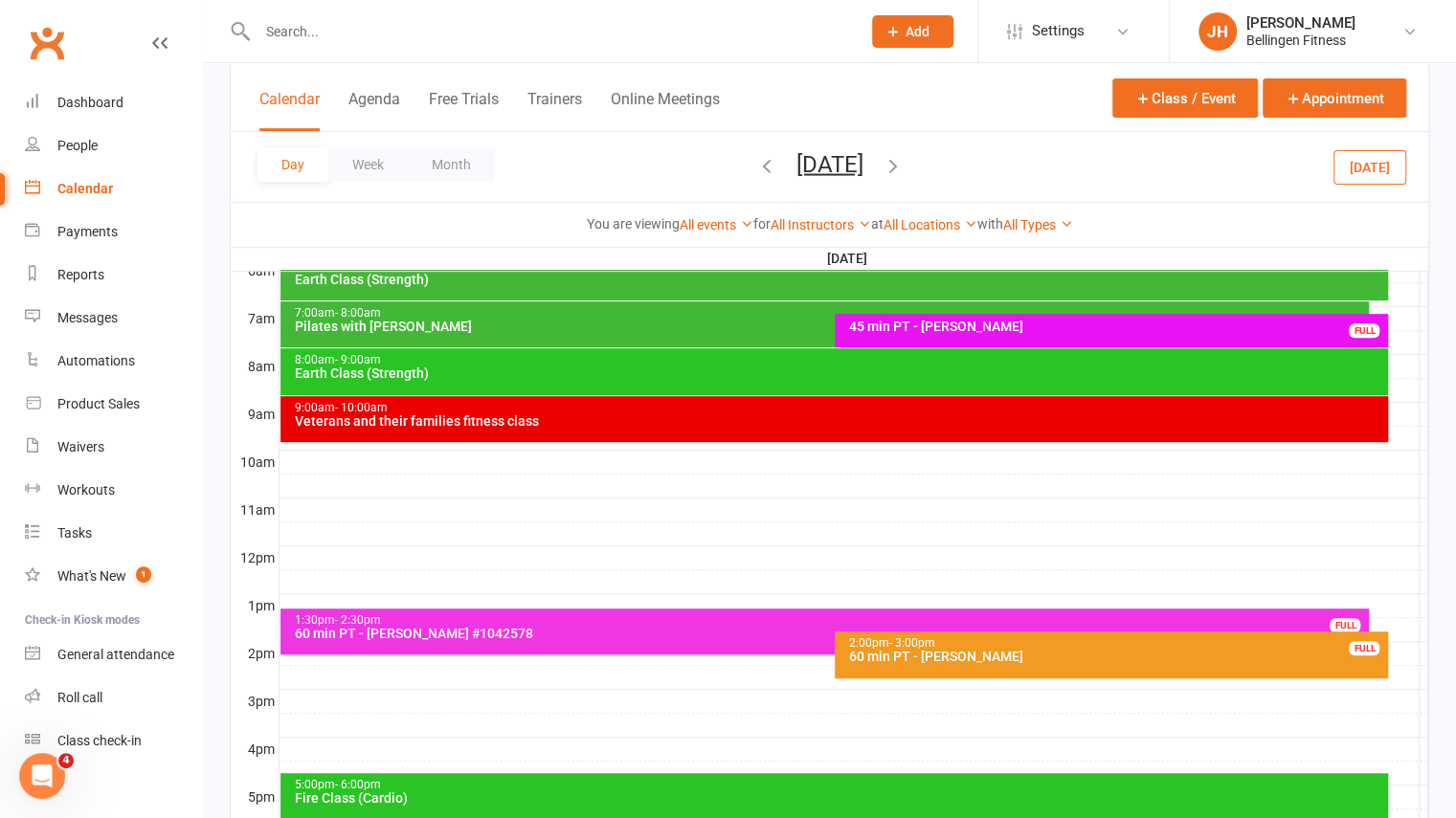
scroll to position [419, 0]
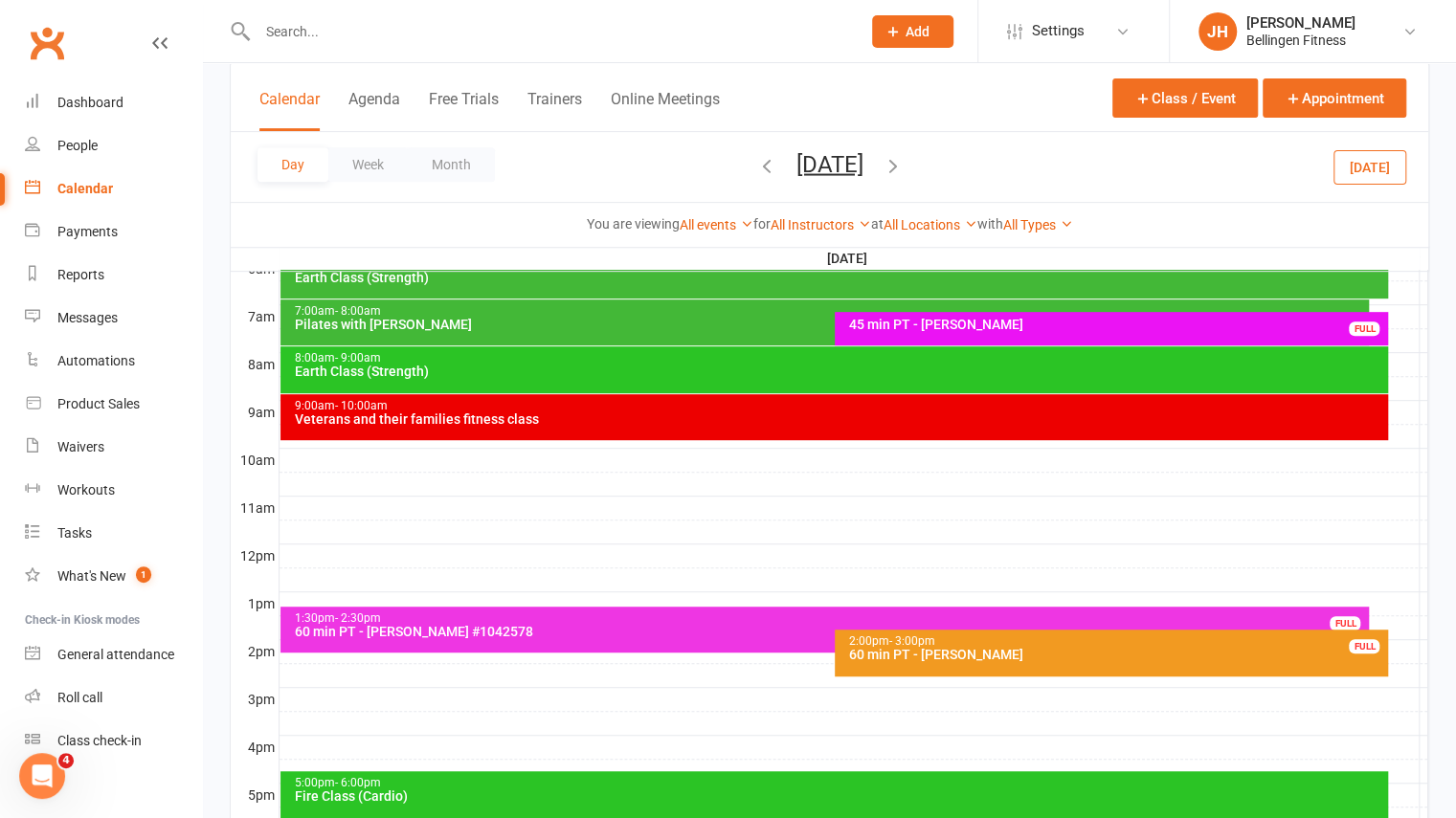
click at [602, 23] on input "text" at bounding box center [549, 32] width 596 height 27
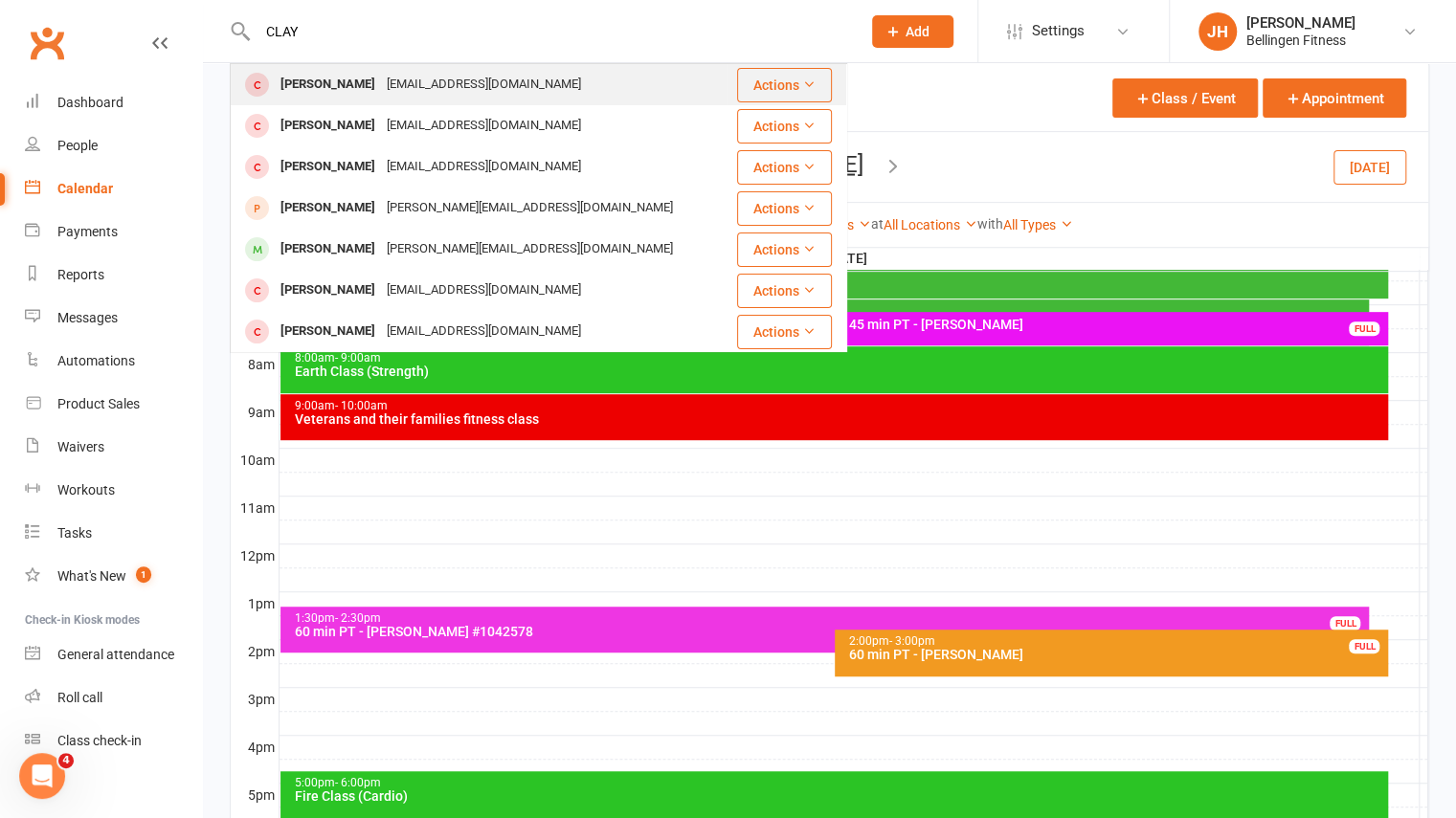
type input "CLAY"
click at [538, 82] on div "[EMAIL_ADDRESS][DOMAIN_NAME]" at bounding box center [483, 84] width 206 height 28
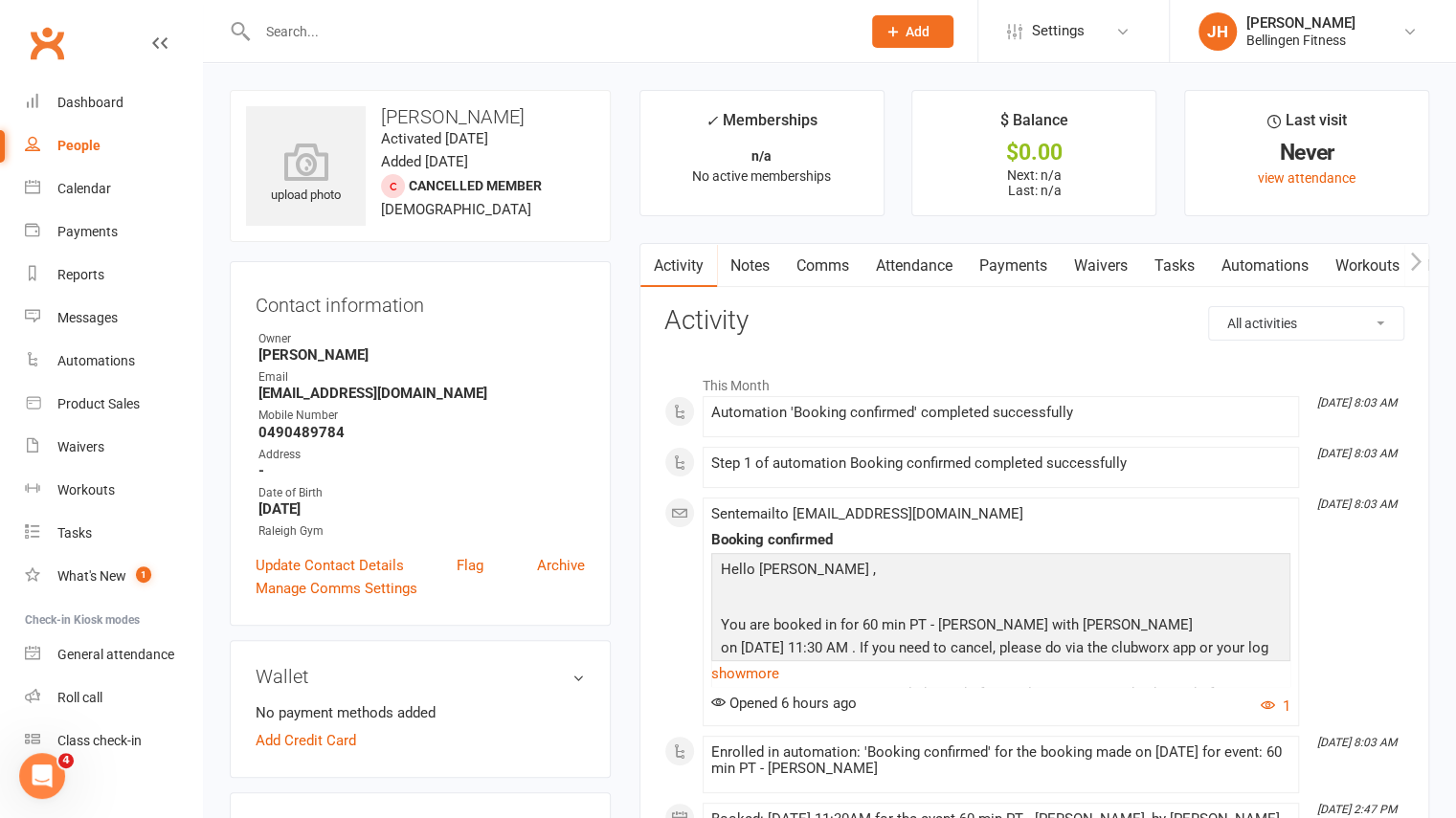
click at [758, 259] on link "Notes" at bounding box center [749, 266] width 66 height 44
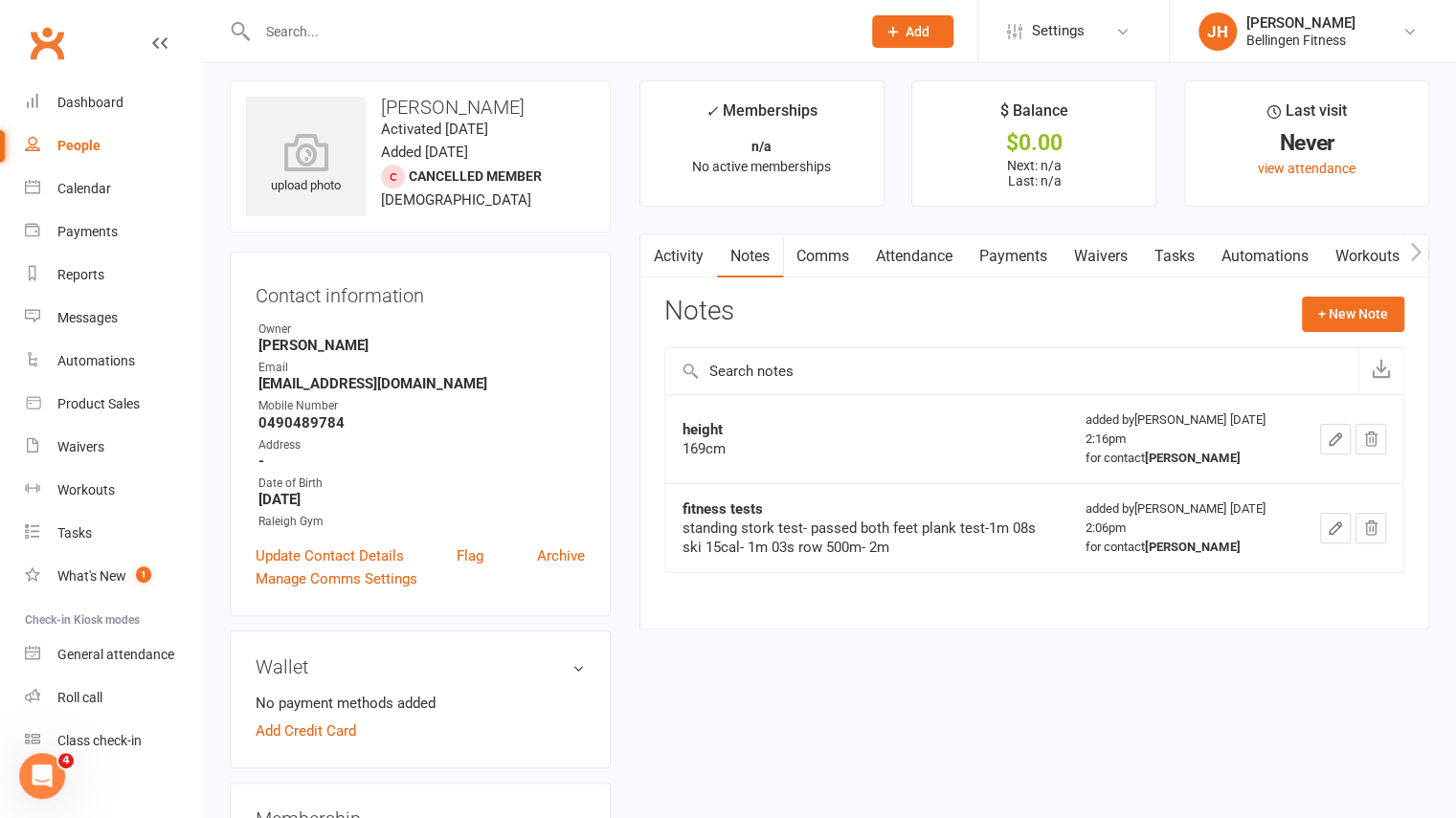
scroll to position [8, 0]
